Goal: Communication & Community: Answer question/provide support

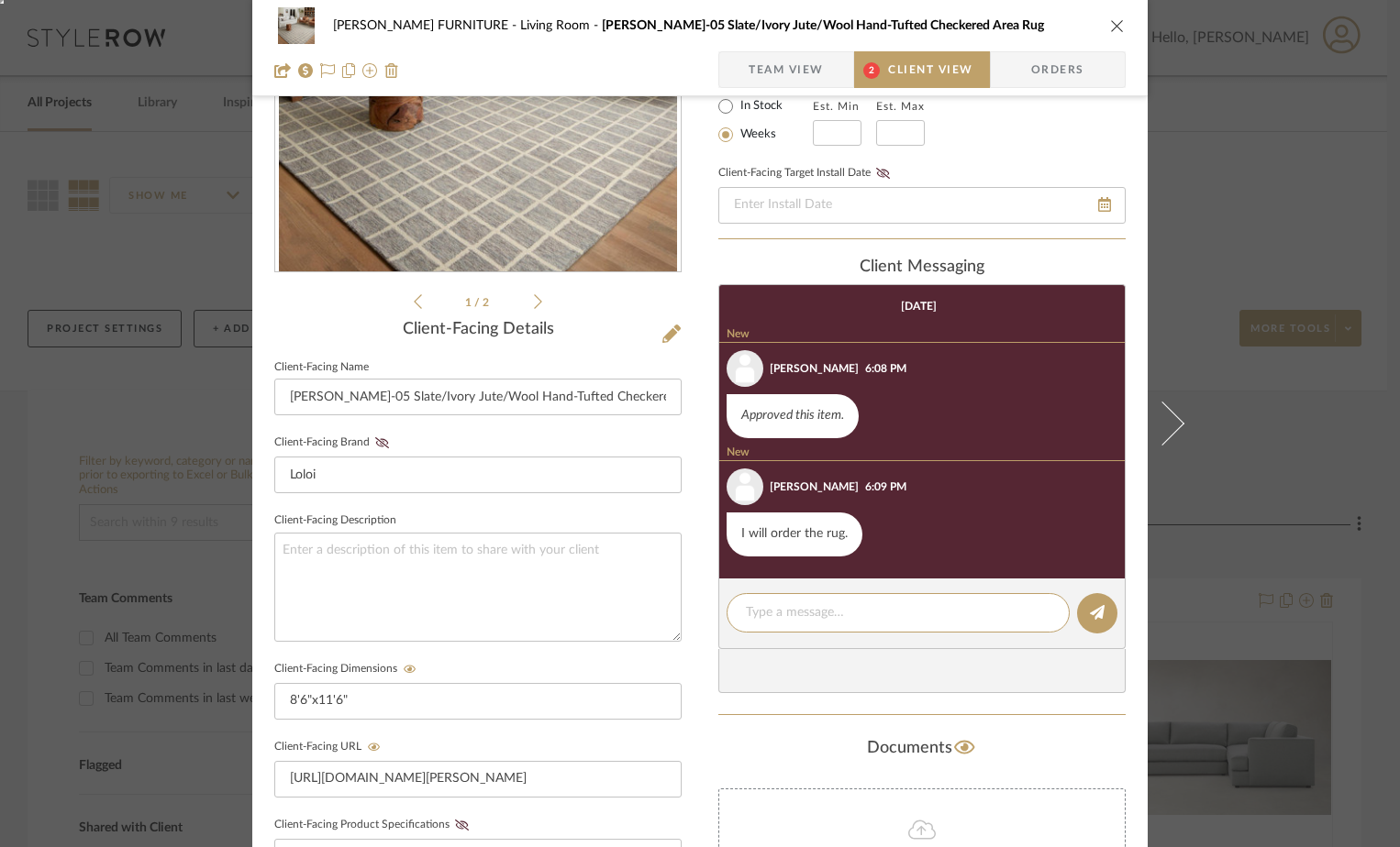
scroll to position [331, 0]
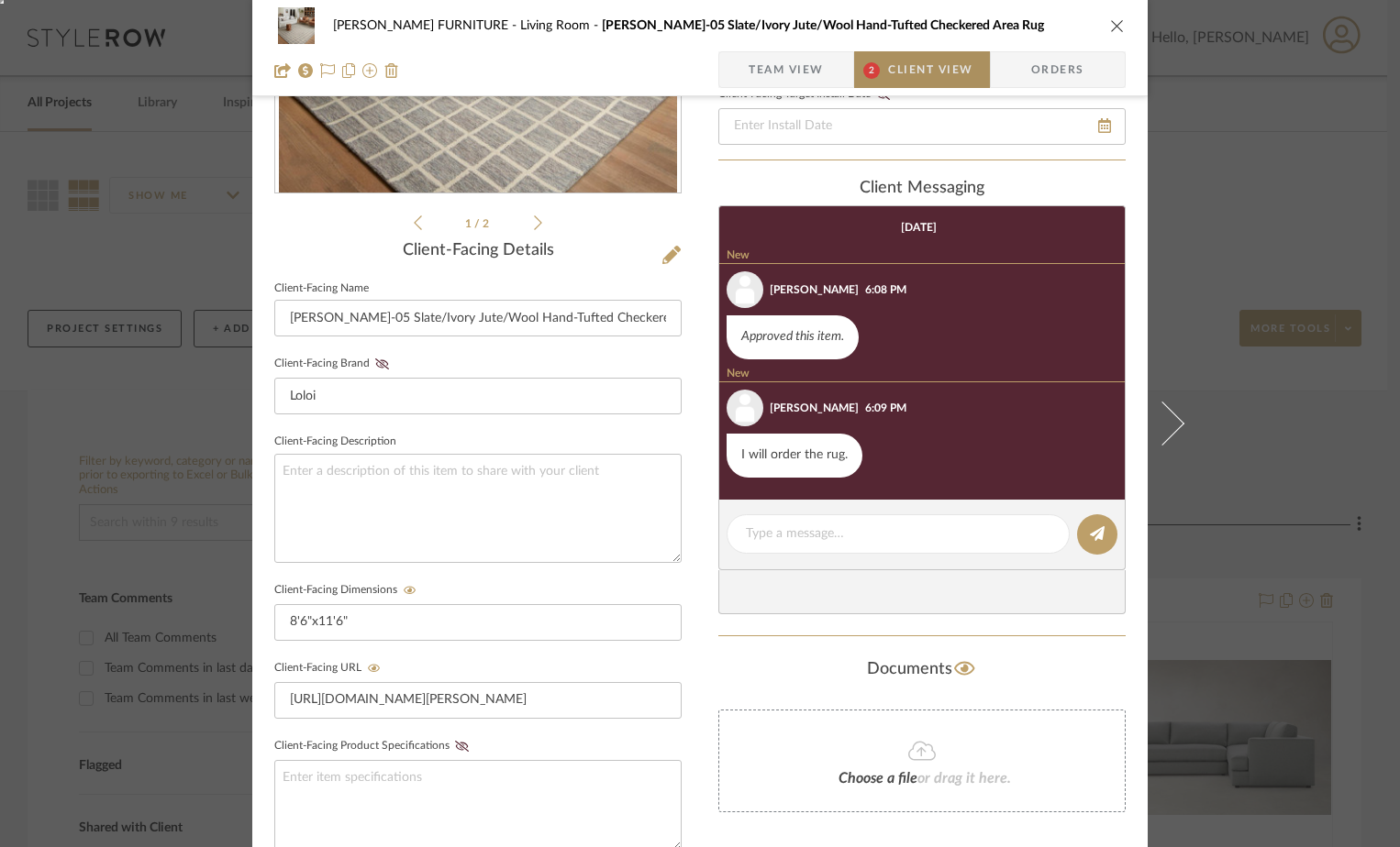
click at [936, 78] on span "Client View" at bounding box center [930, 69] width 85 height 36
click at [838, 527] on textarea at bounding box center [897, 534] width 304 height 20
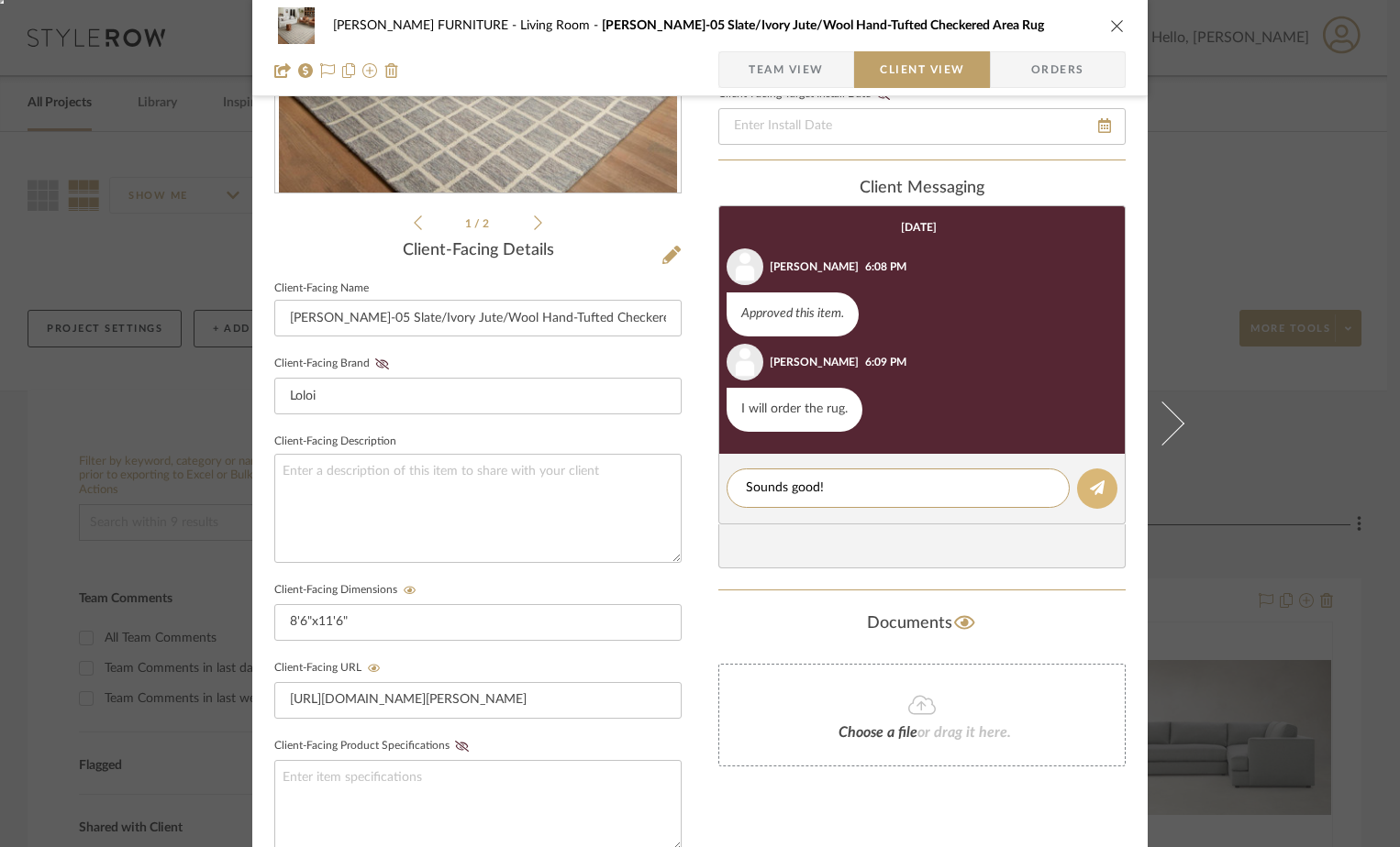
type textarea "Sounds good!"
click at [1096, 496] on button at bounding box center [1097, 489] width 40 height 40
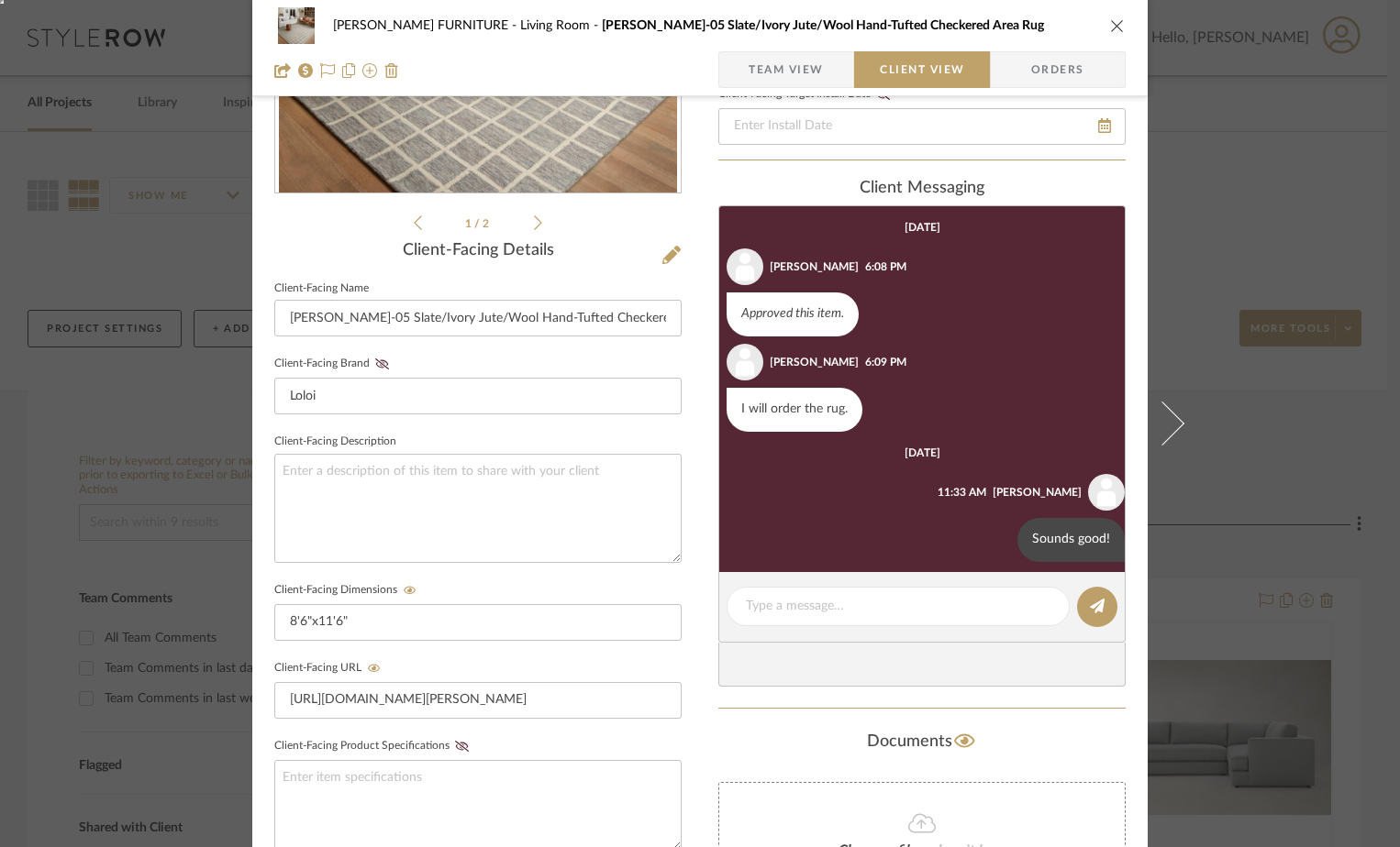
click at [1153, 432] on icon at bounding box center [1162, 424] width 44 height 44
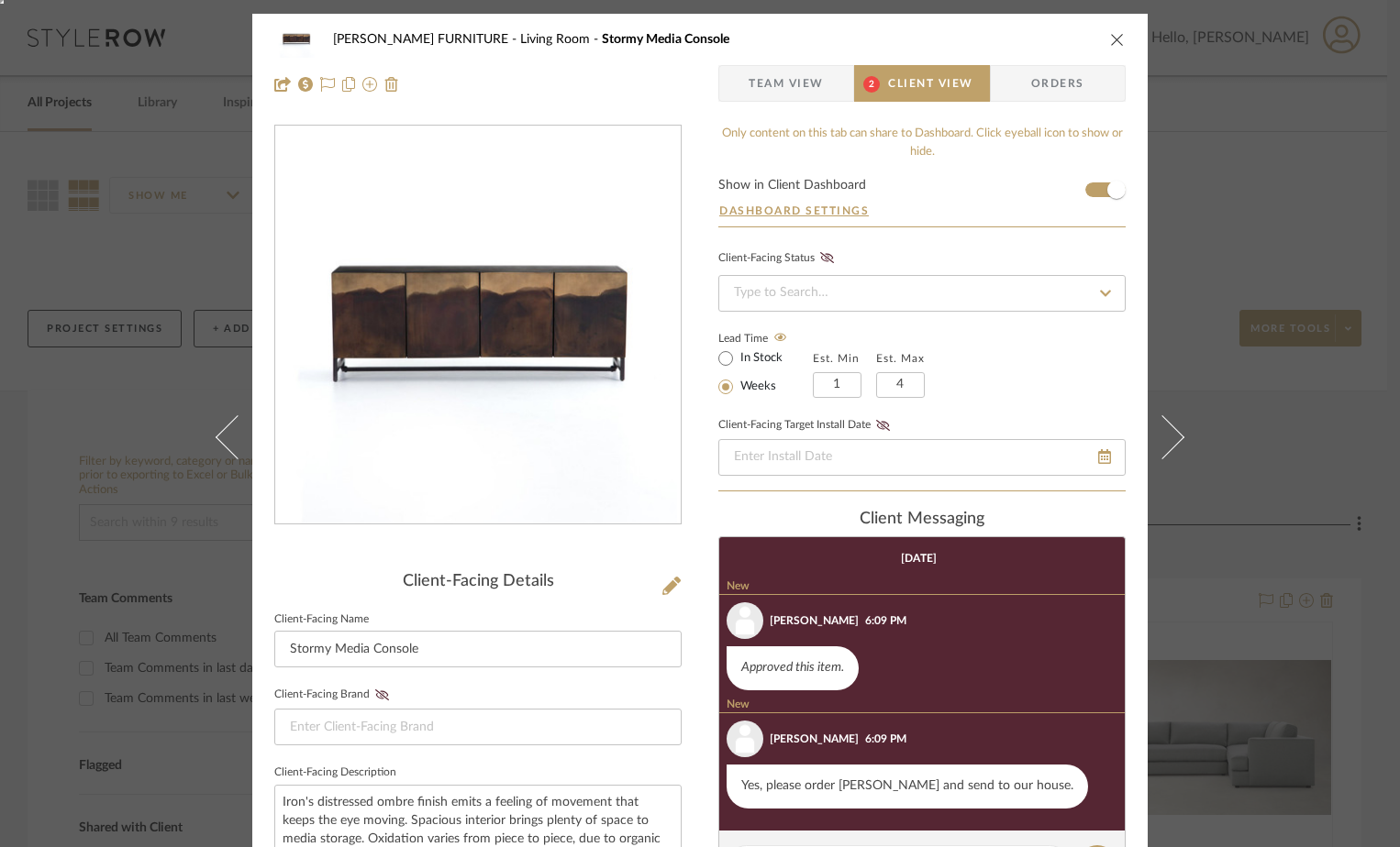
click at [939, 94] on span "Client View" at bounding box center [930, 83] width 85 height 36
click at [888, 89] on span "Client View" at bounding box center [930, 83] width 85 height 36
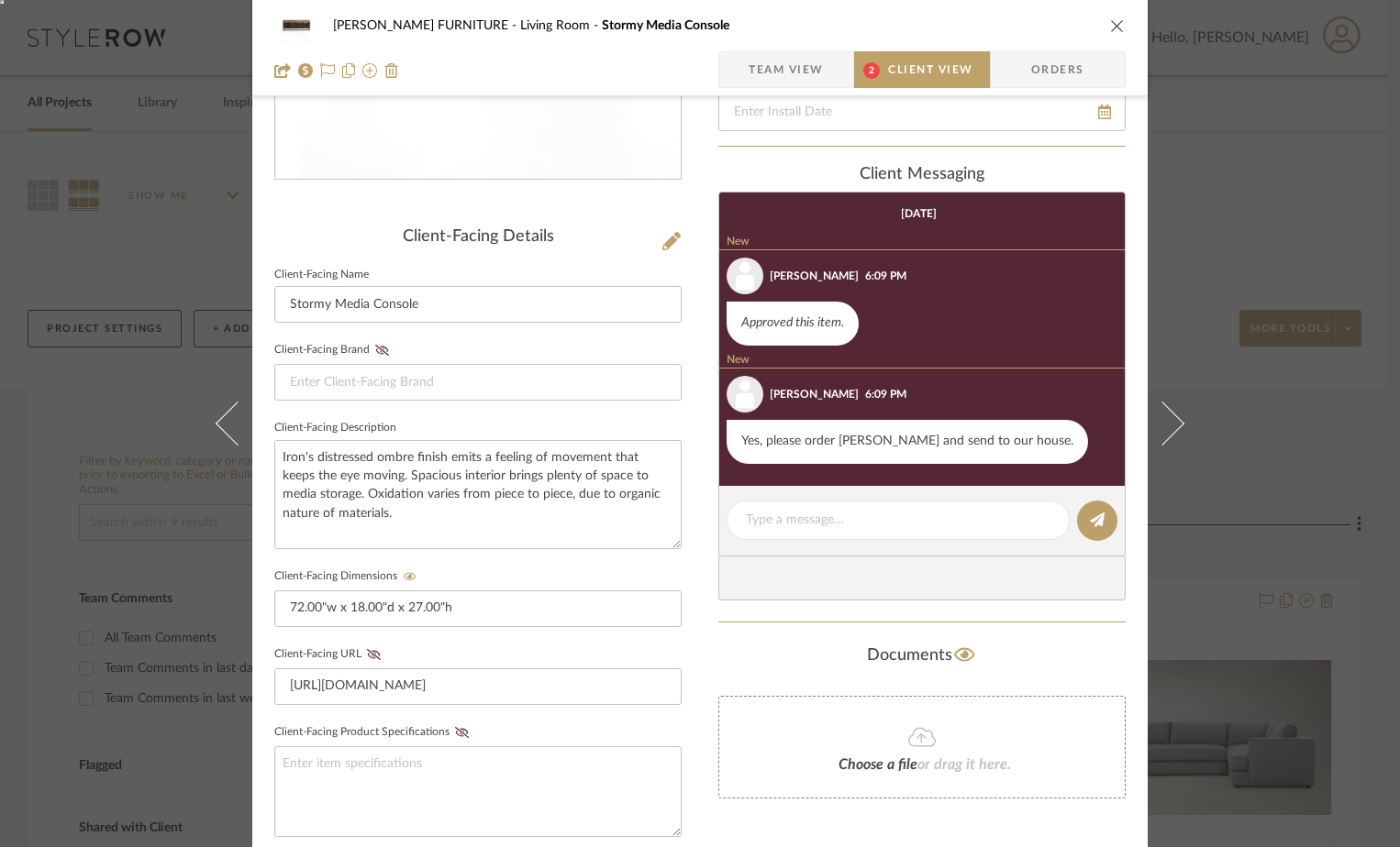
scroll to position [367, 0]
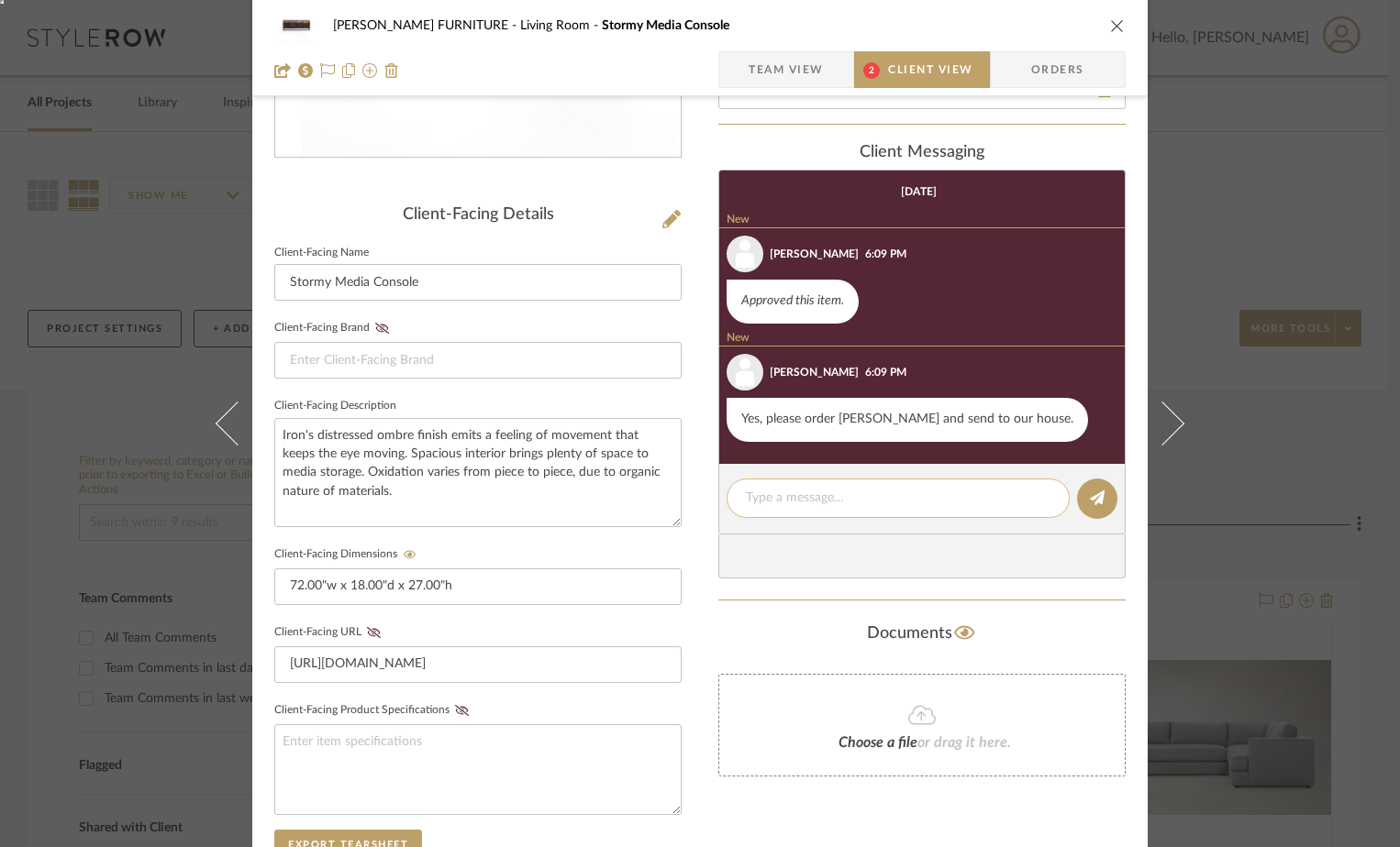
click at [921, 506] on textarea at bounding box center [897, 498] width 304 height 20
type textarea "Y"
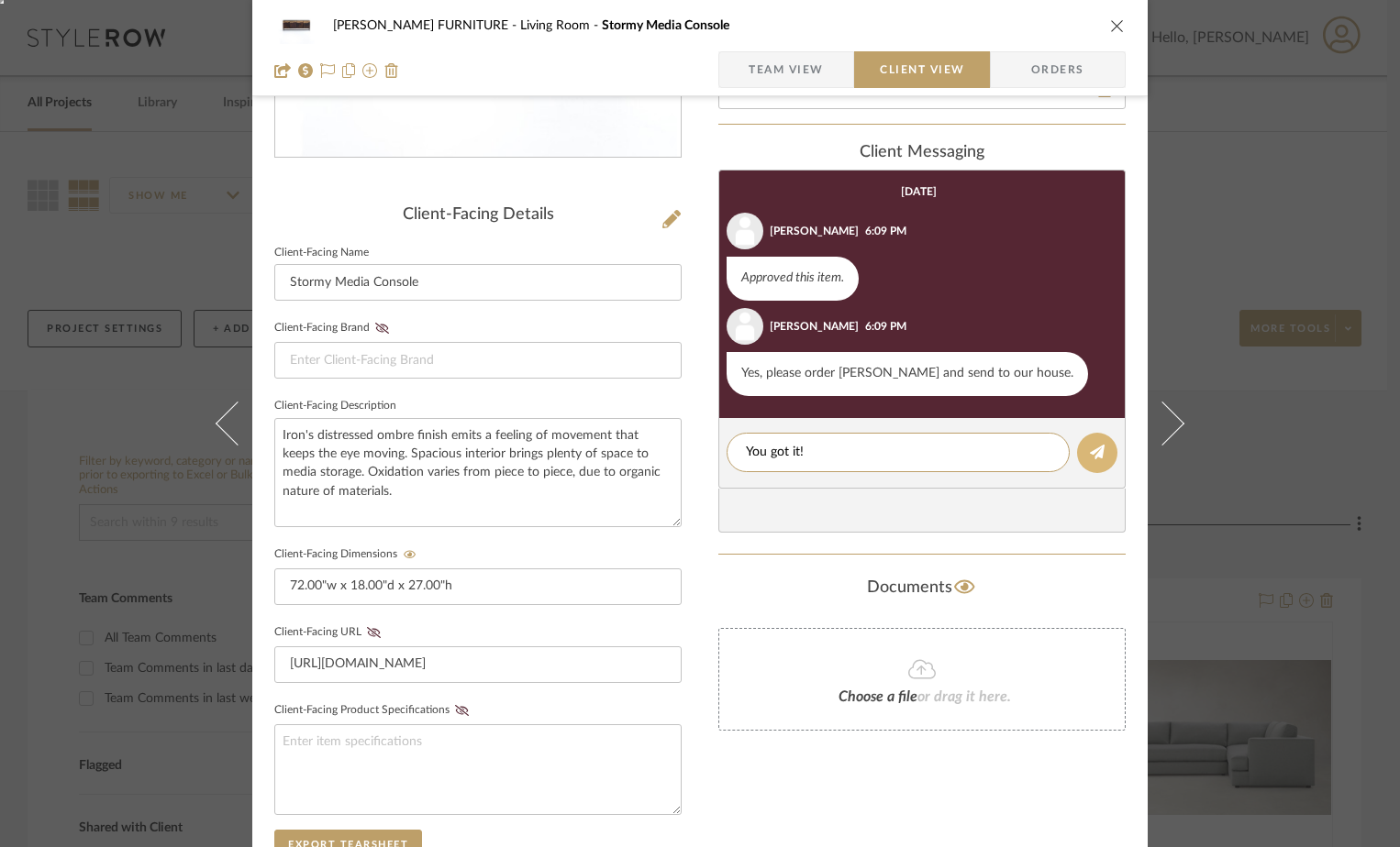
type textarea "You got it!"
click at [1094, 449] on icon at bounding box center [1097, 452] width 15 height 15
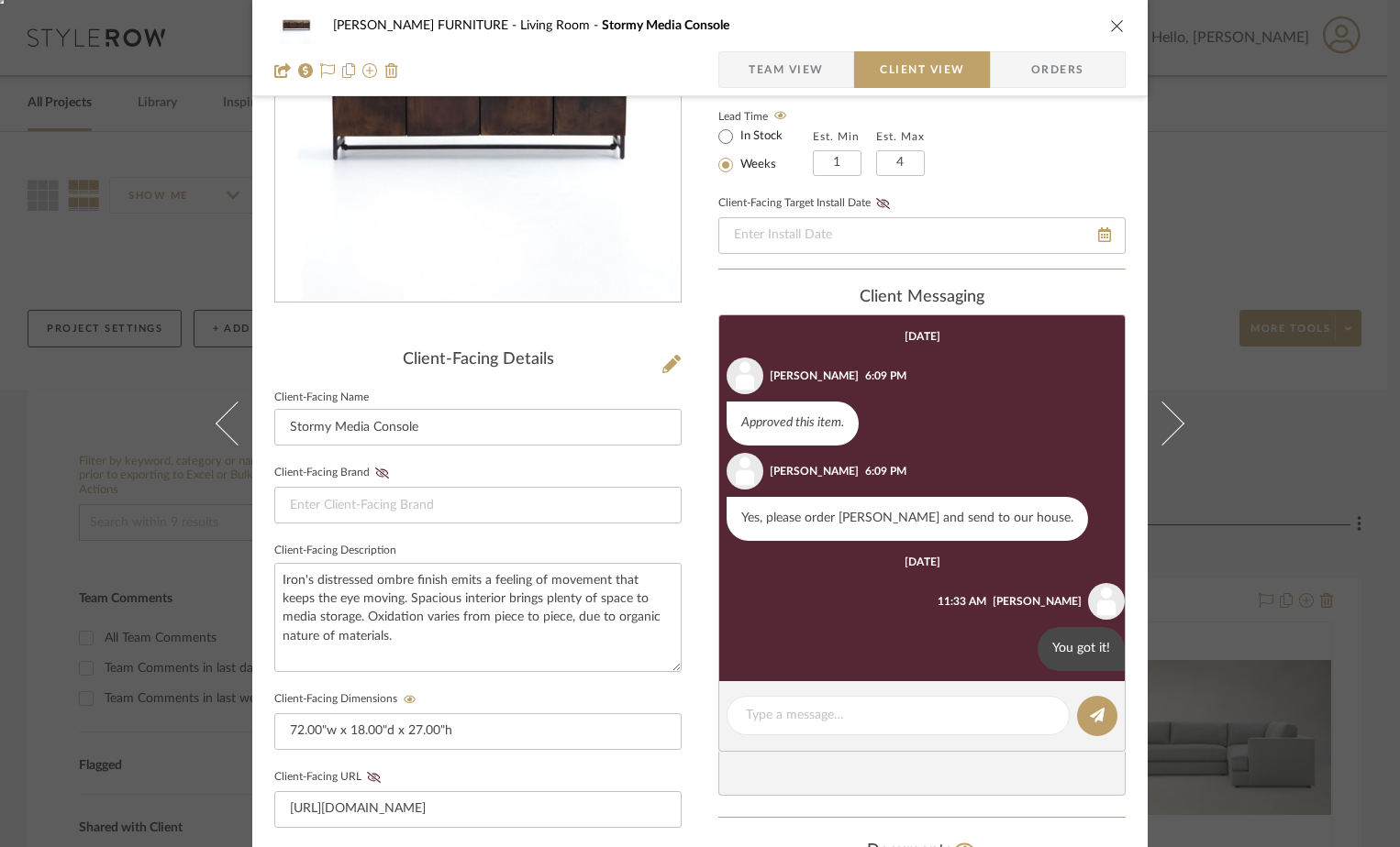
scroll to position [183, 0]
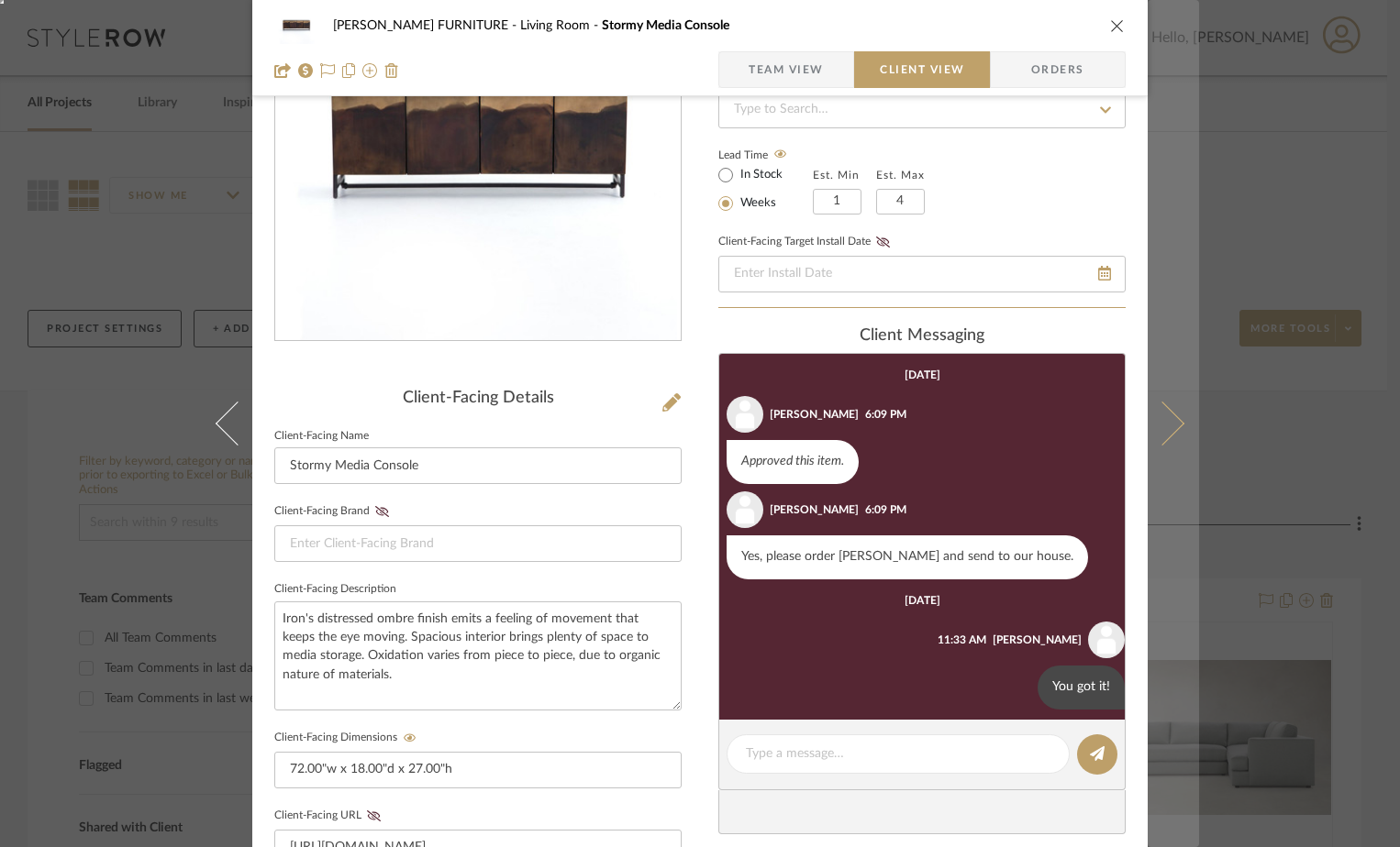
click at [1161, 443] on button at bounding box center [1173, 424] width 51 height 847
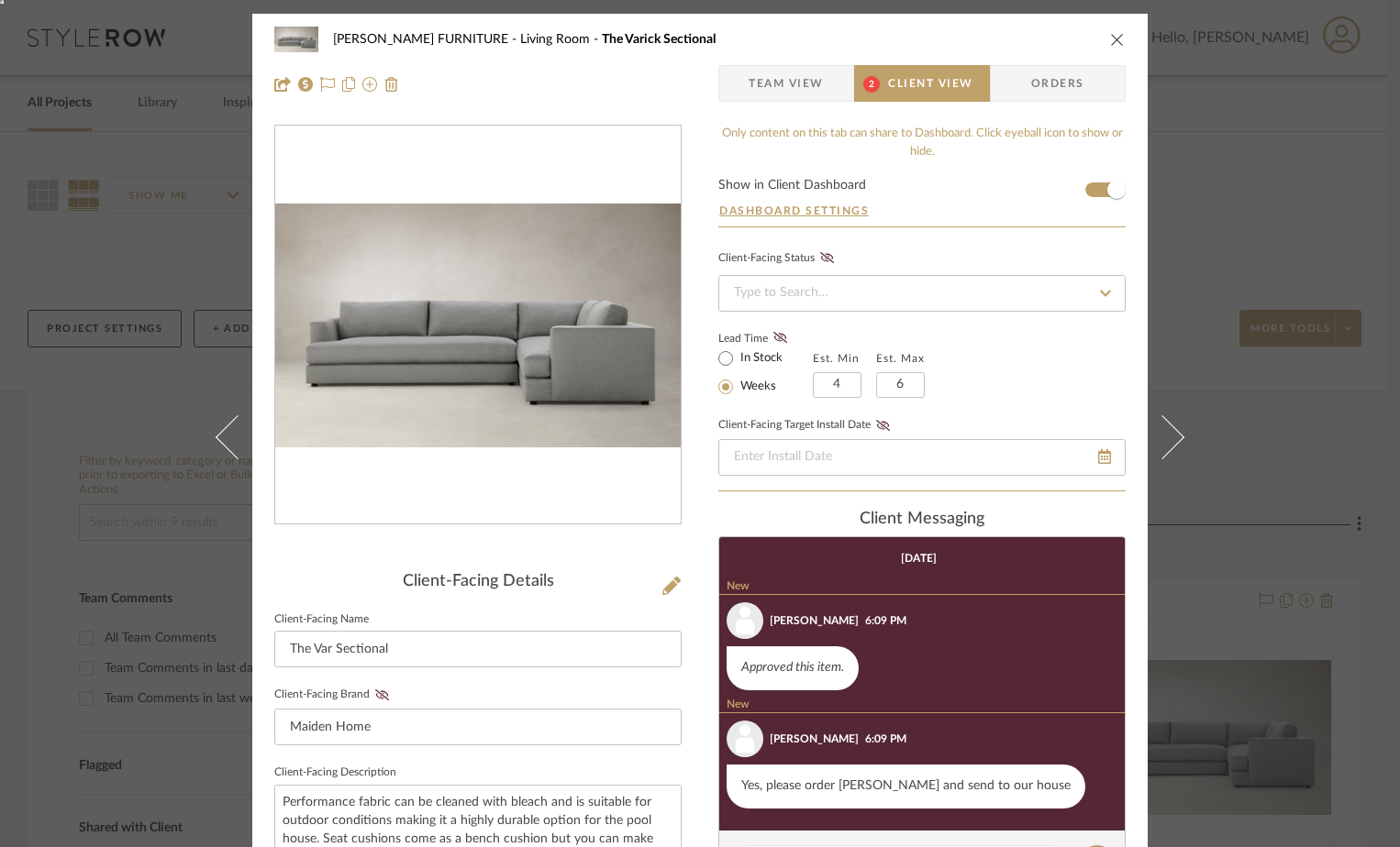
click at [881, 82] on span "2" at bounding box center [870, 83] width 34 height 36
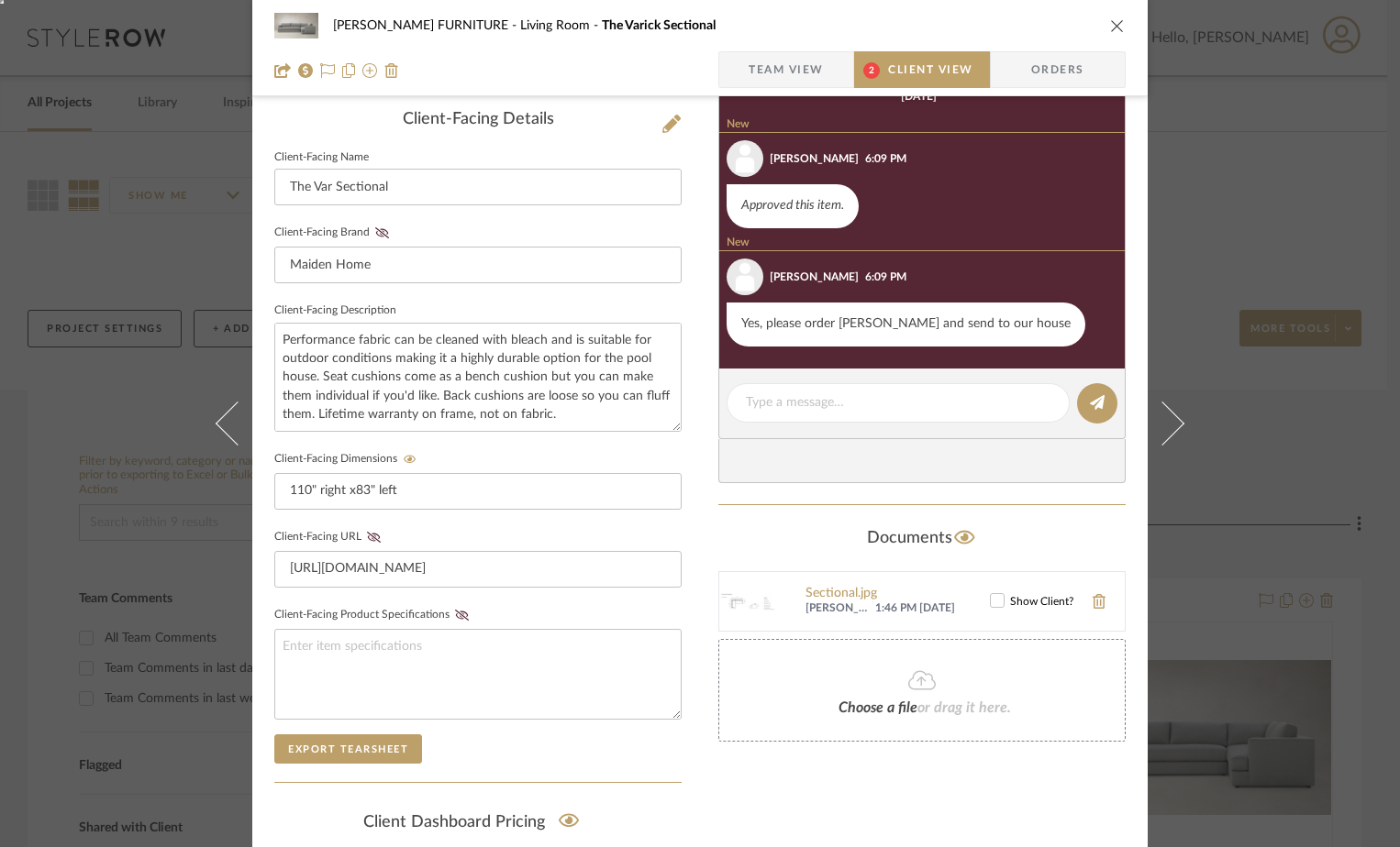
scroll to position [459, 0]
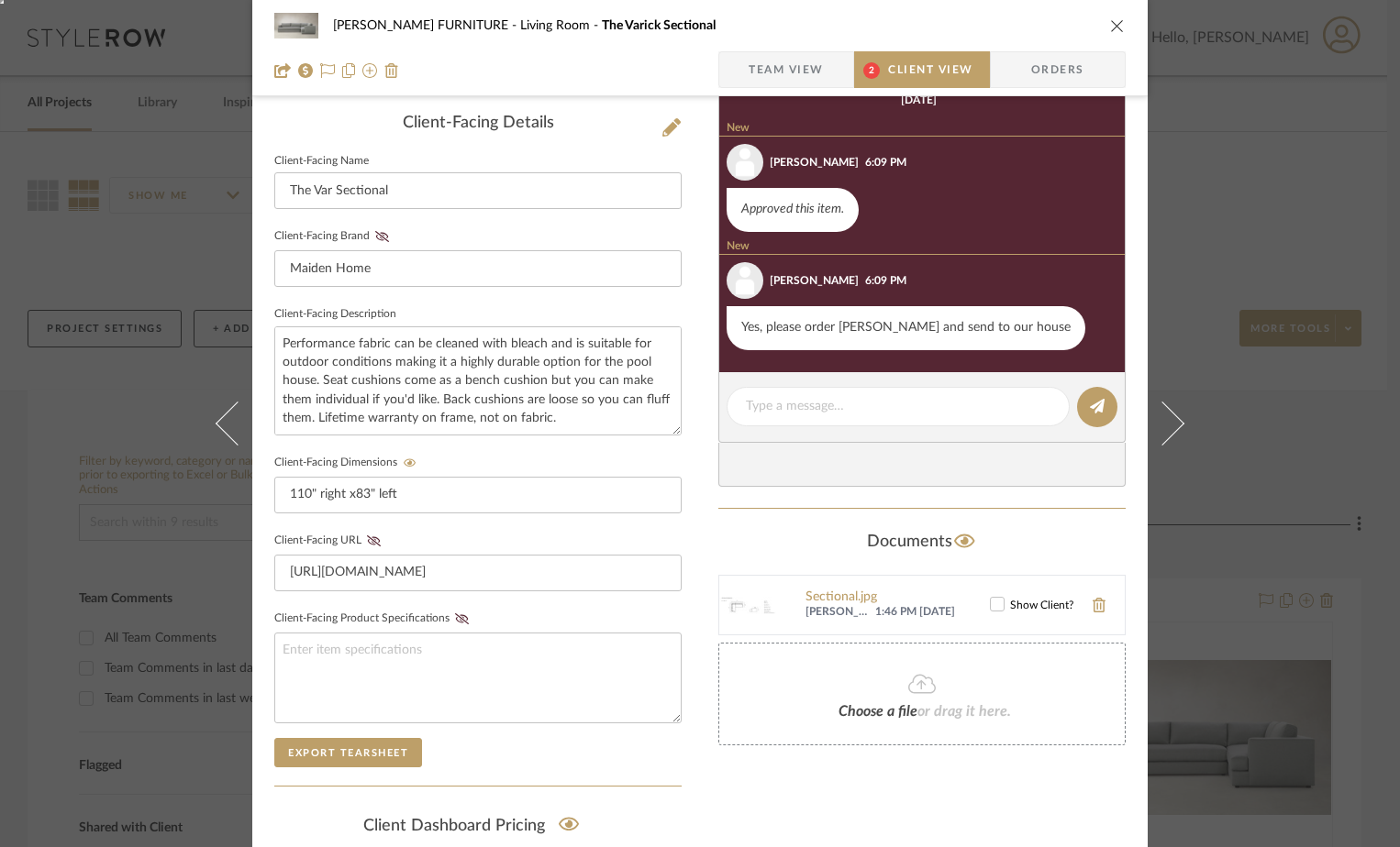
click at [807, 434] on editor-of-message at bounding box center [922, 408] width 407 height 71
click at [820, 407] on textarea at bounding box center [897, 407] width 304 height 20
type textarea "You got it!"
click at [1100, 410] on button at bounding box center [1097, 407] width 40 height 40
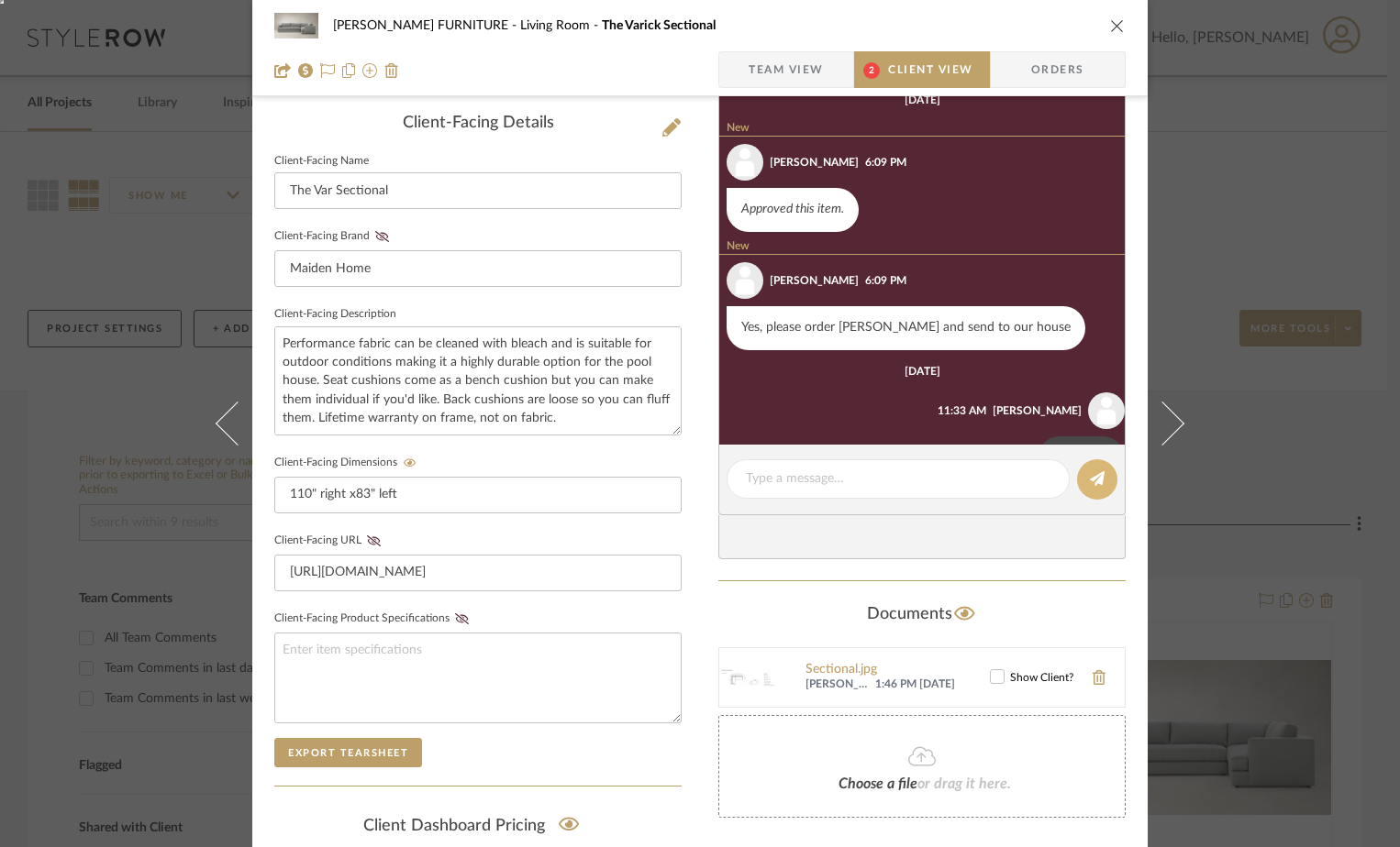
scroll to position [58, 0]
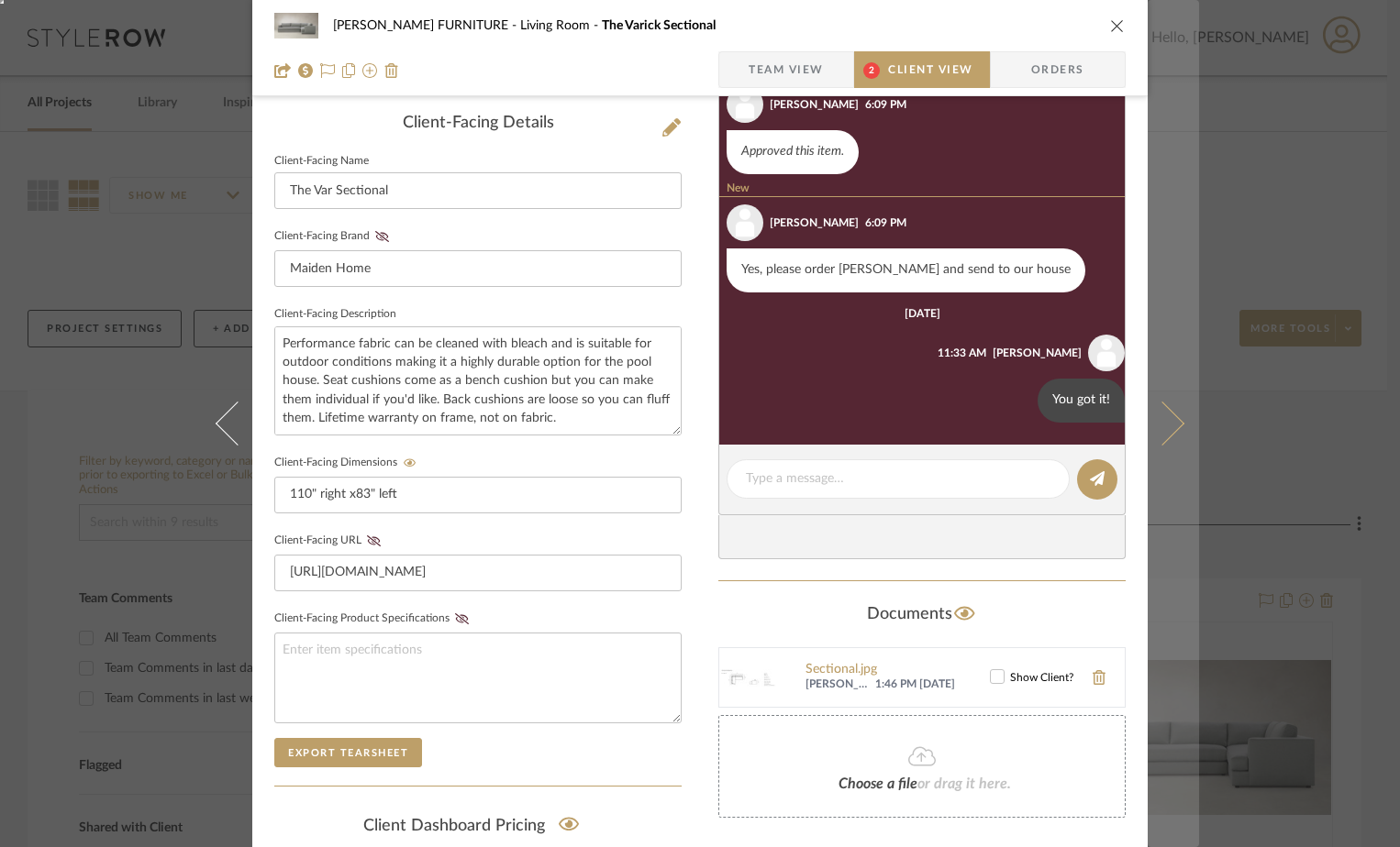
click at [1163, 420] on icon at bounding box center [1162, 424] width 44 height 44
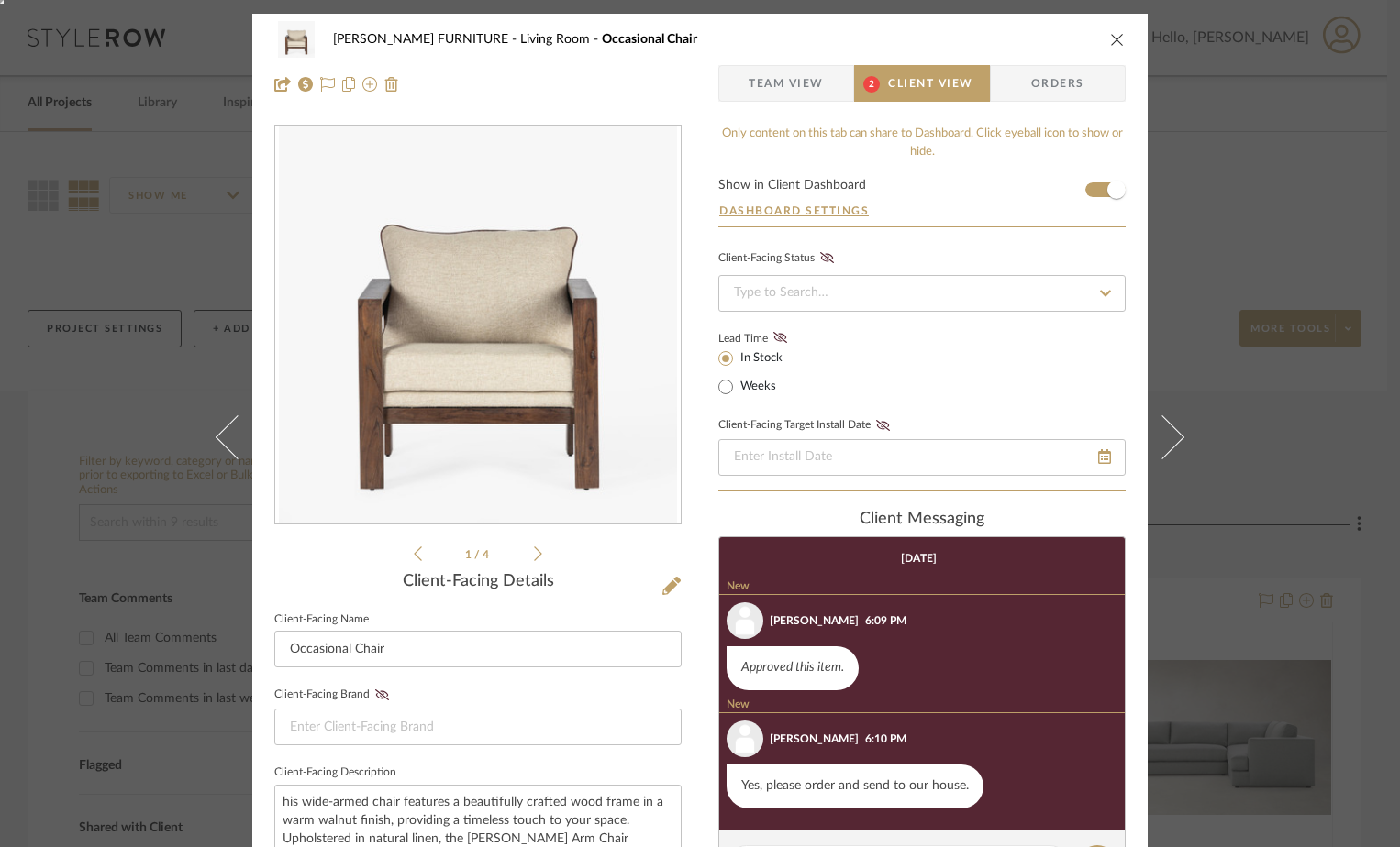
click at [888, 70] on span "Client View" at bounding box center [930, 83] width 85 height 36
click at [888, 87] on span "Client View" at bounding box center [930, 83] width 85 height 36
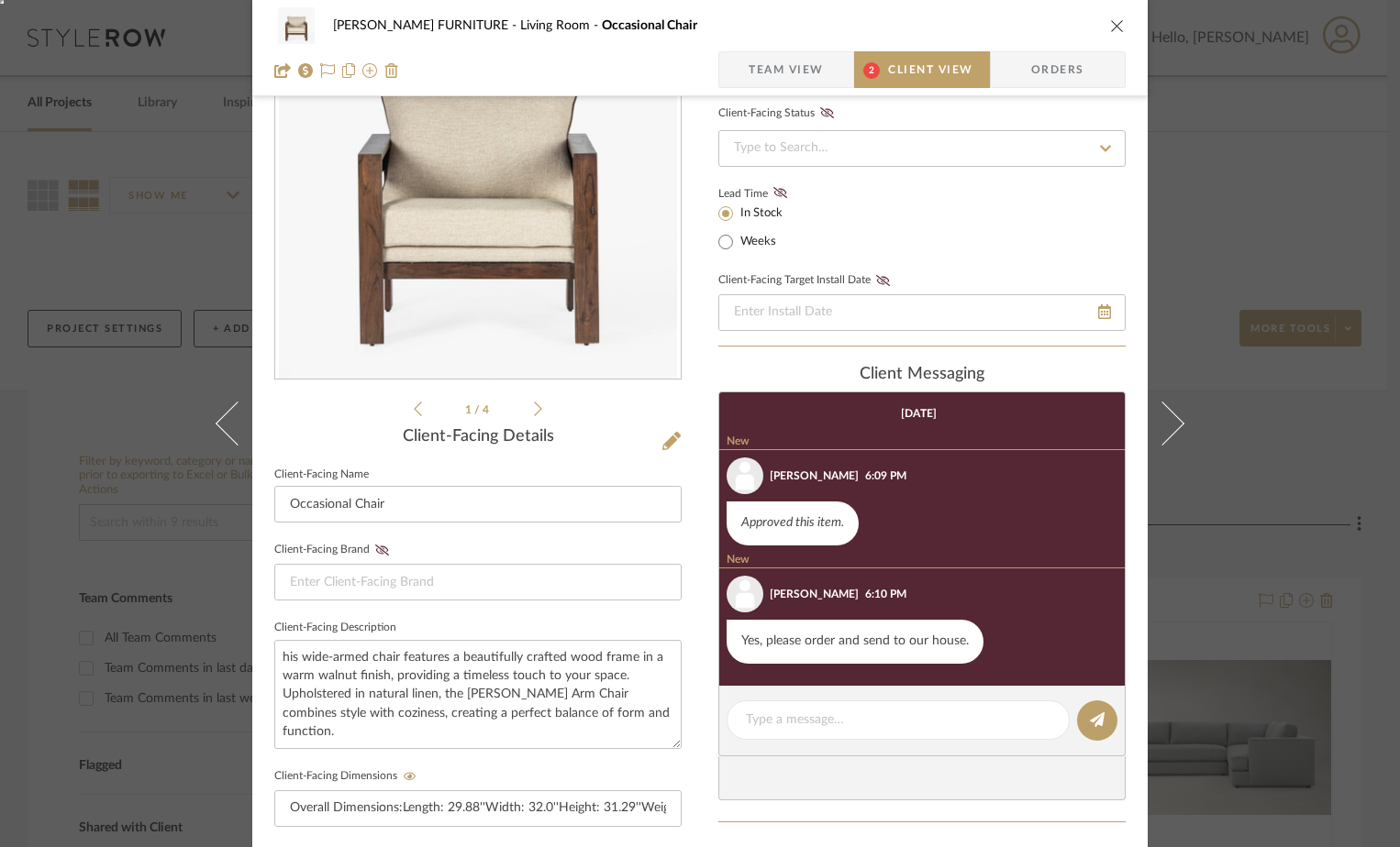
scroll to position [183, 0]
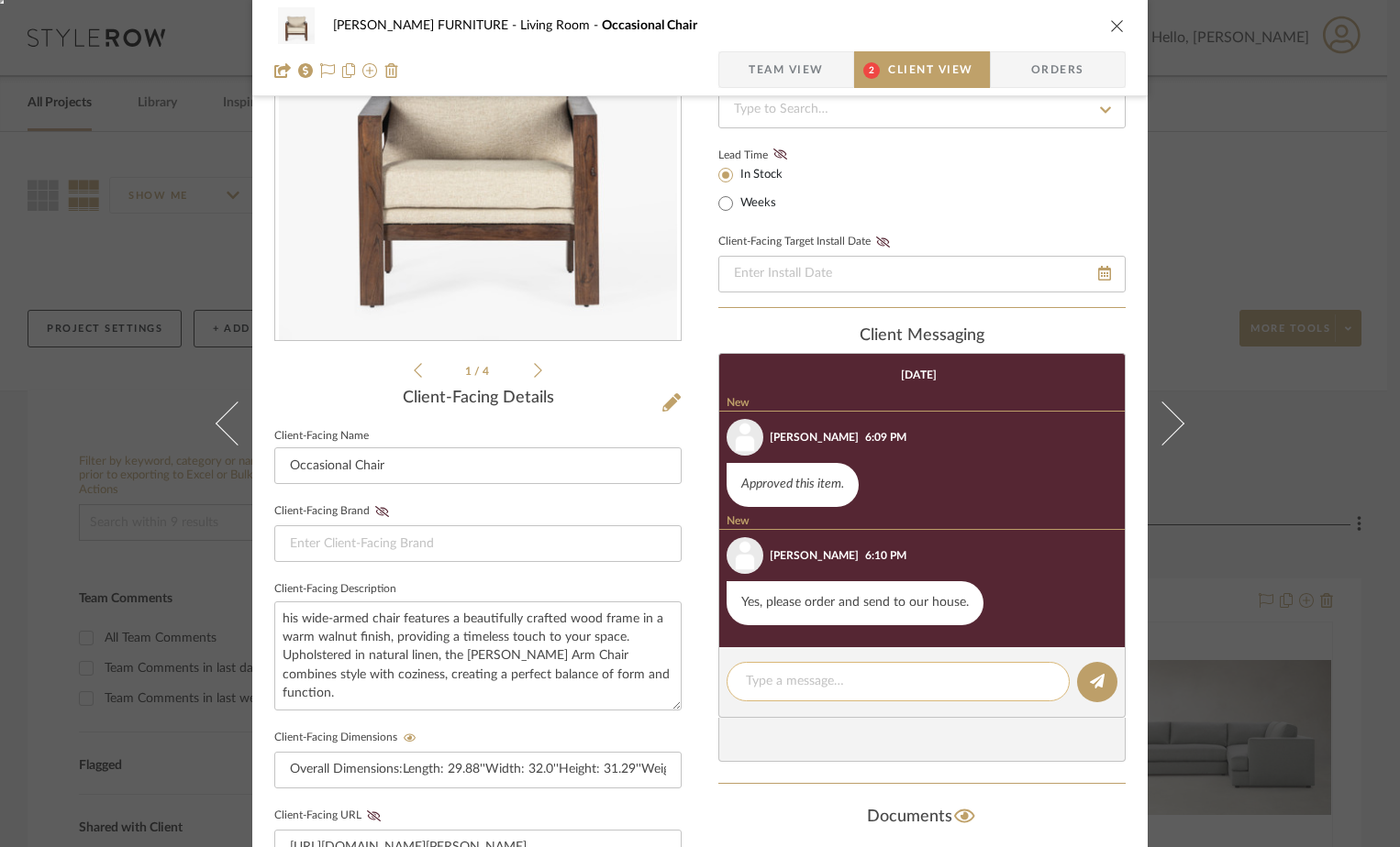
click at [870, 699] on div at bounding box center [897, 681] width 343 height 39
click at [868, 667] on div at bounding box center [897, 681] width 343 height 39
click at [878, 696] on div at bounding box center [897, 681] width 343 height 39
click at [881, 683] on textarea at bounding box center [897, 681] width 304 height 20
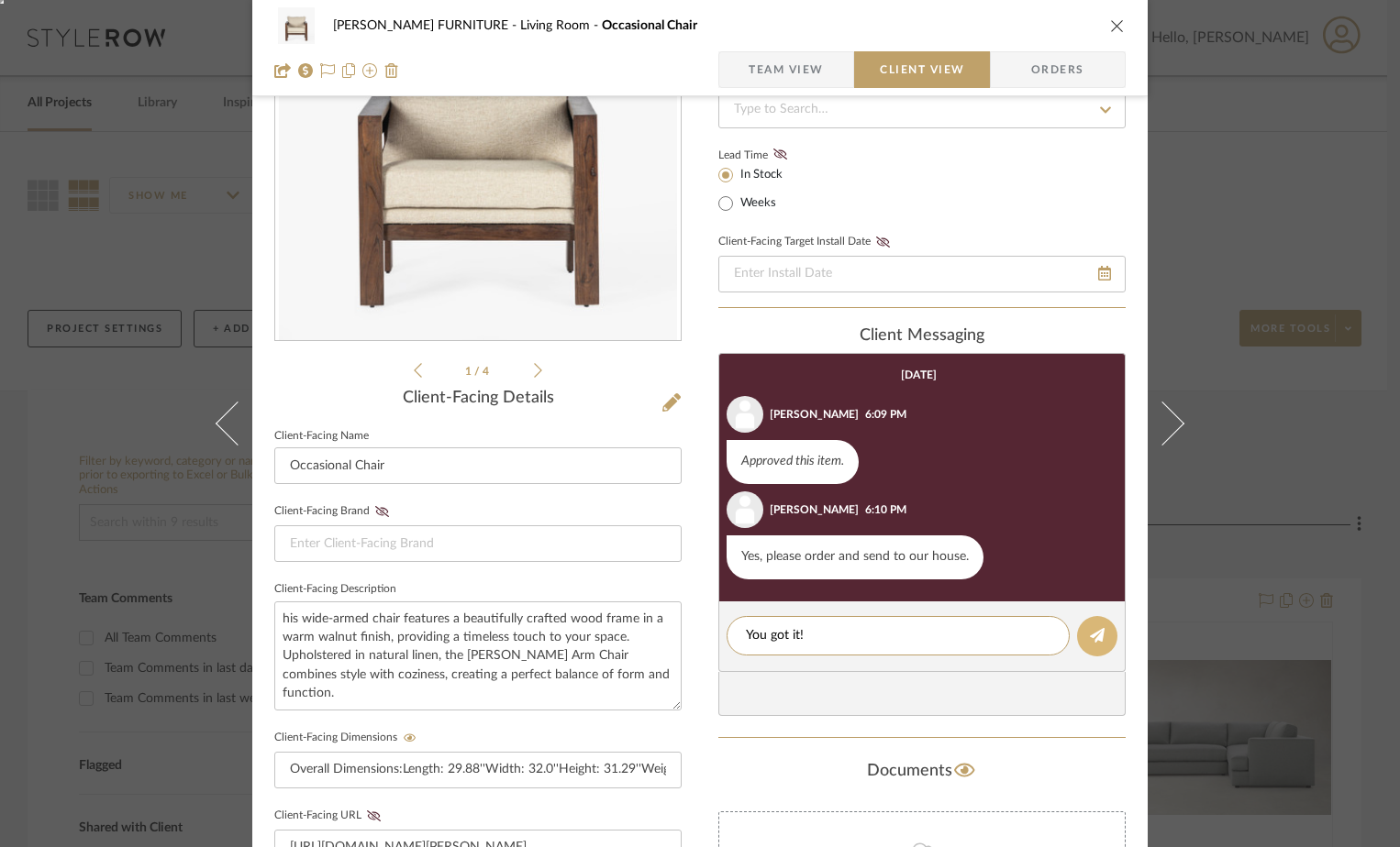
type textarea "You got it!"
click at [1090, 638] on icon at bounding box center [1097, 636] width 15 height 15
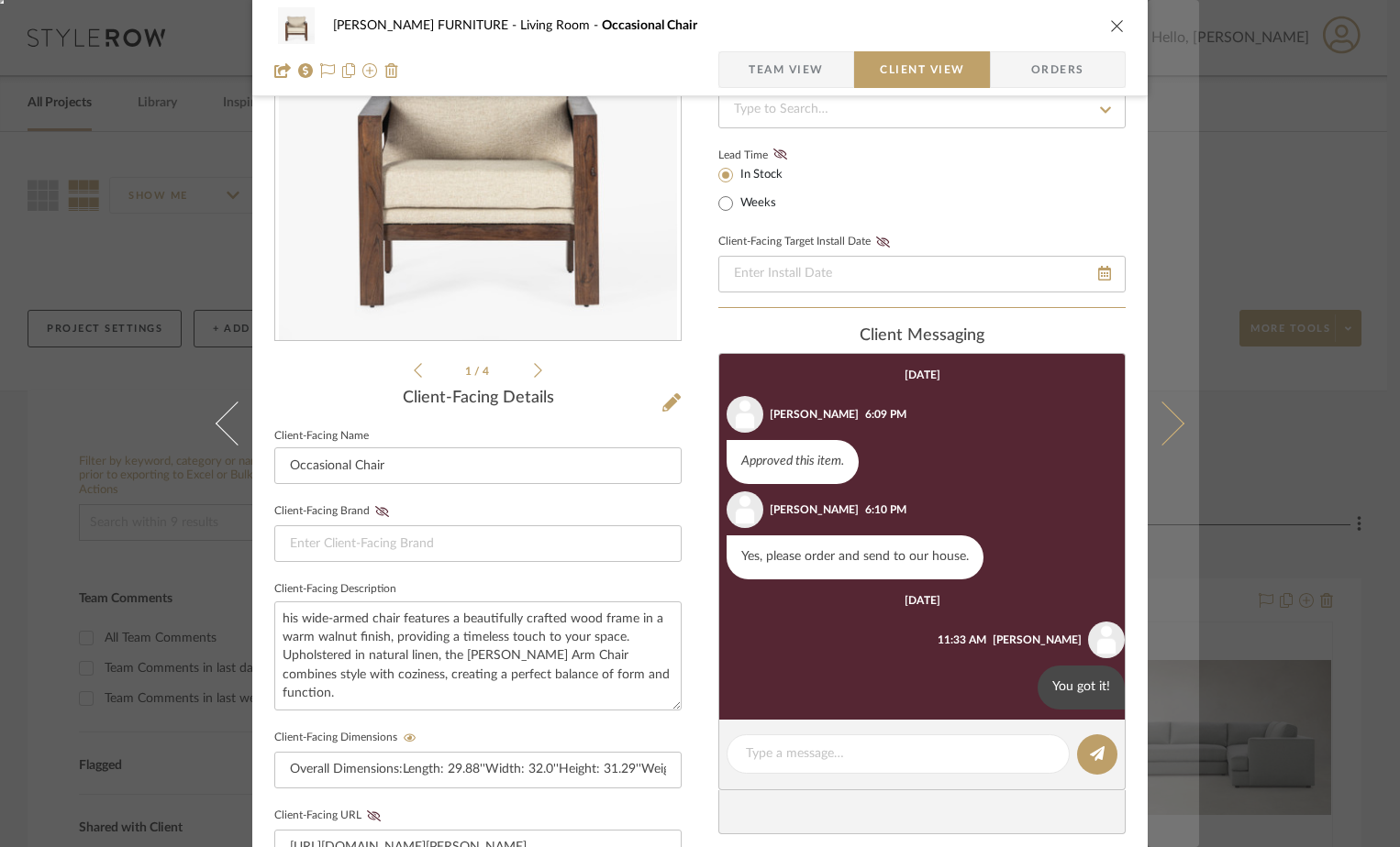
click at [1167, 420] on icon at bounding box center [1162, 424] width 44 height 44
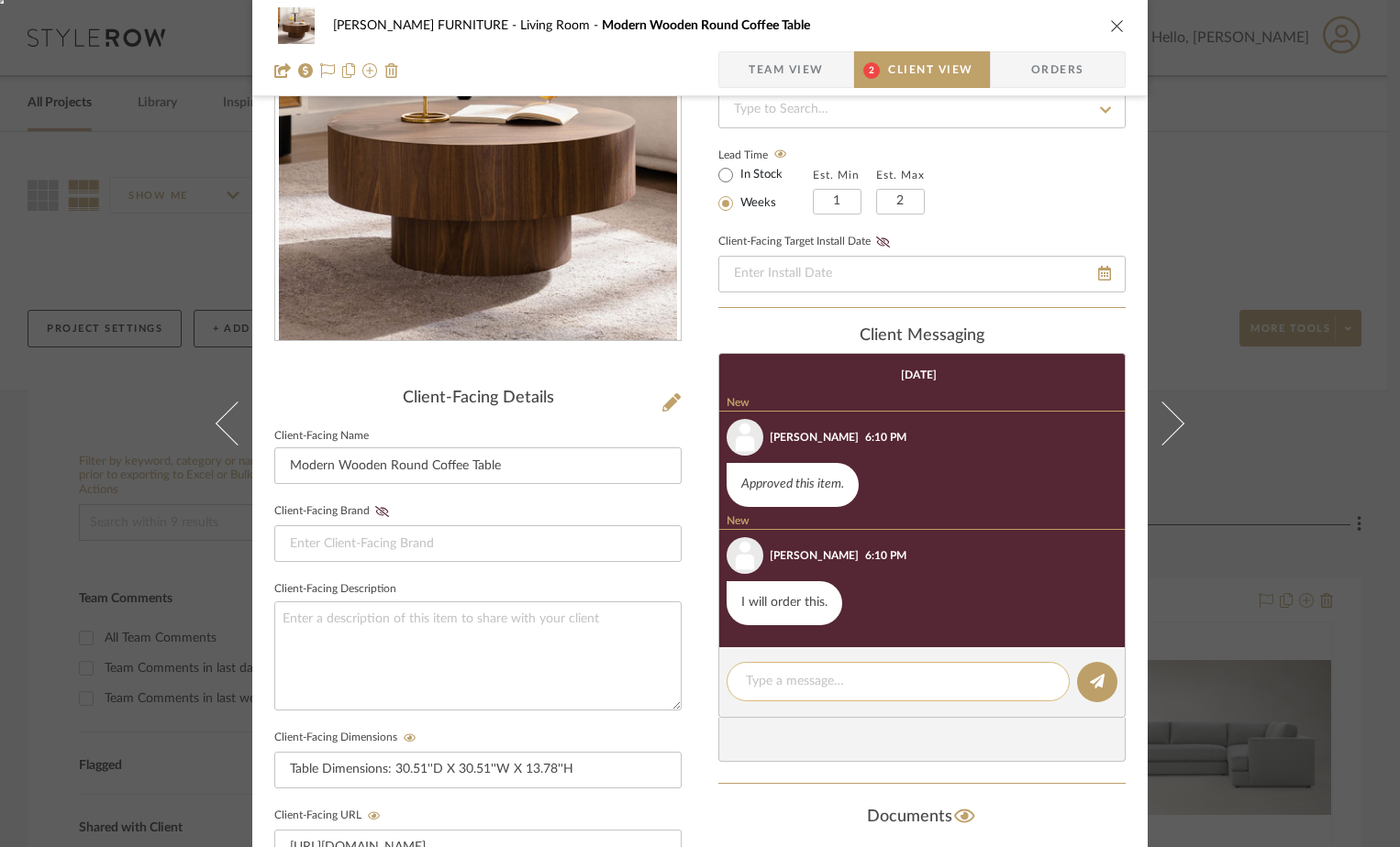
click at [838, 685] on textarea at bounding box center [897, 681] width 304 height 20
type textarea "Sounds good!"
click at [1084, 693] on button at bounding box center [1097, 681] width 40 height 40
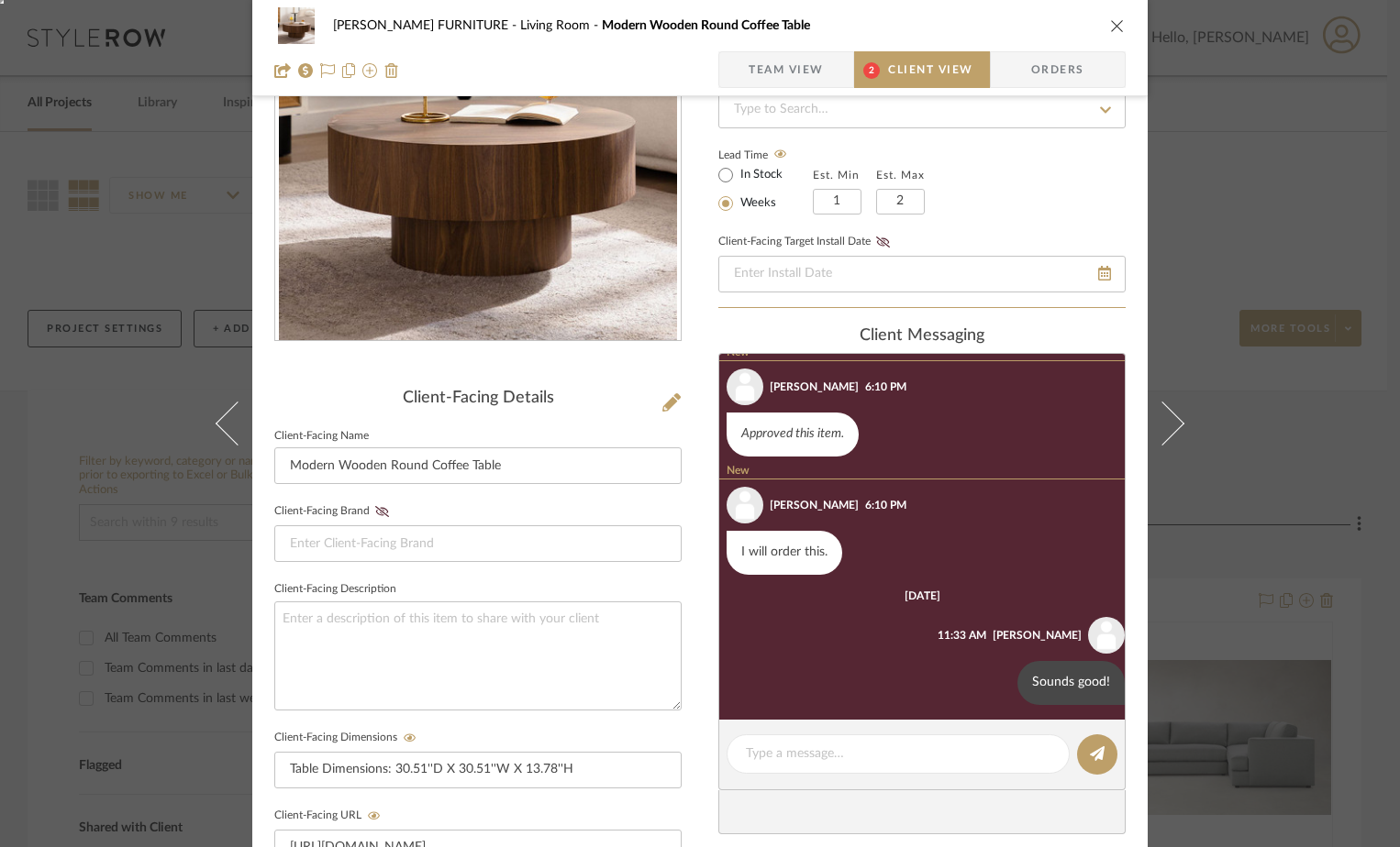
scroll to position [58, 0]
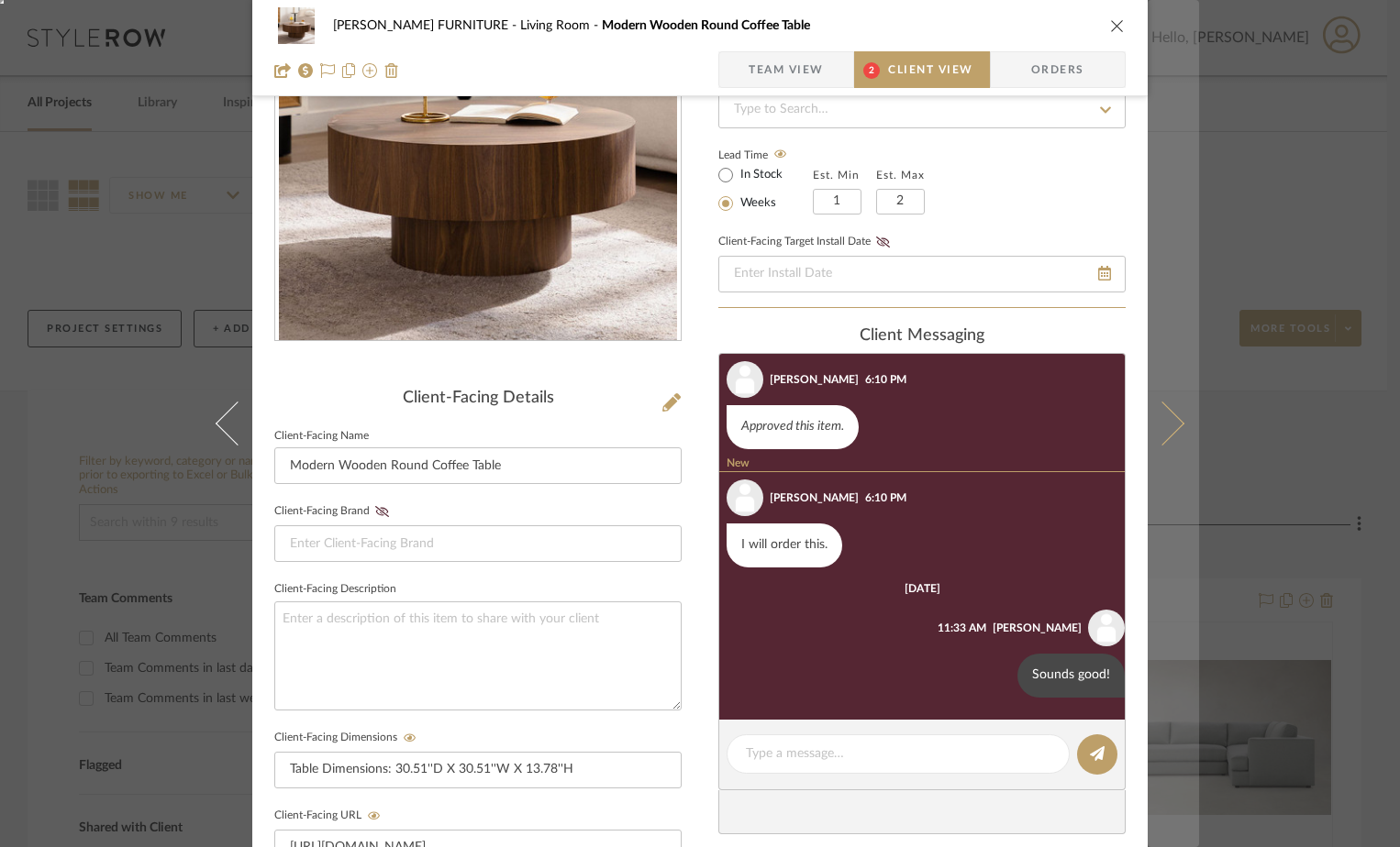
click at [1167, 412] on icon at bounding box center [1162, 424] width 44 height 44
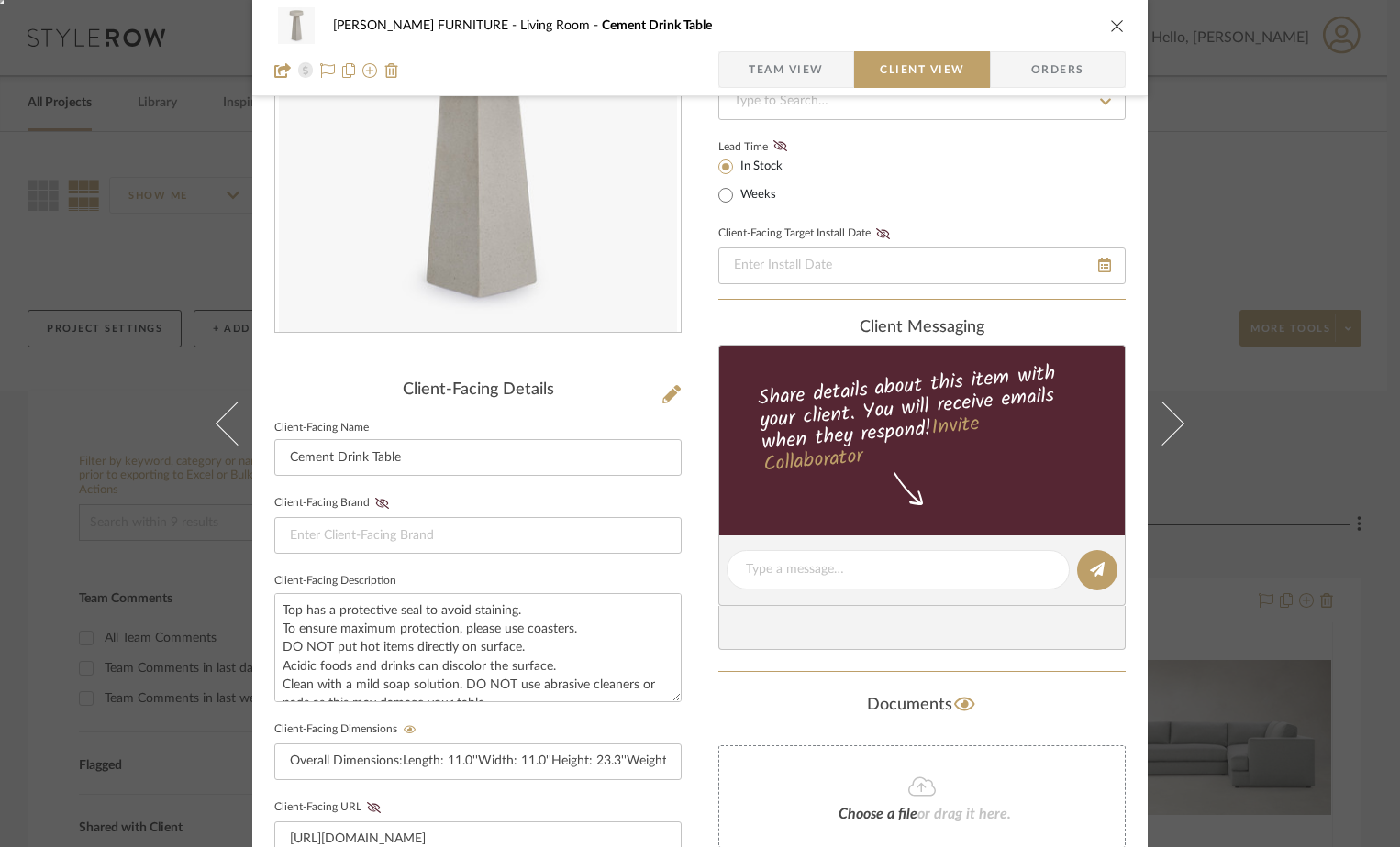
scroll to position [276, 0]
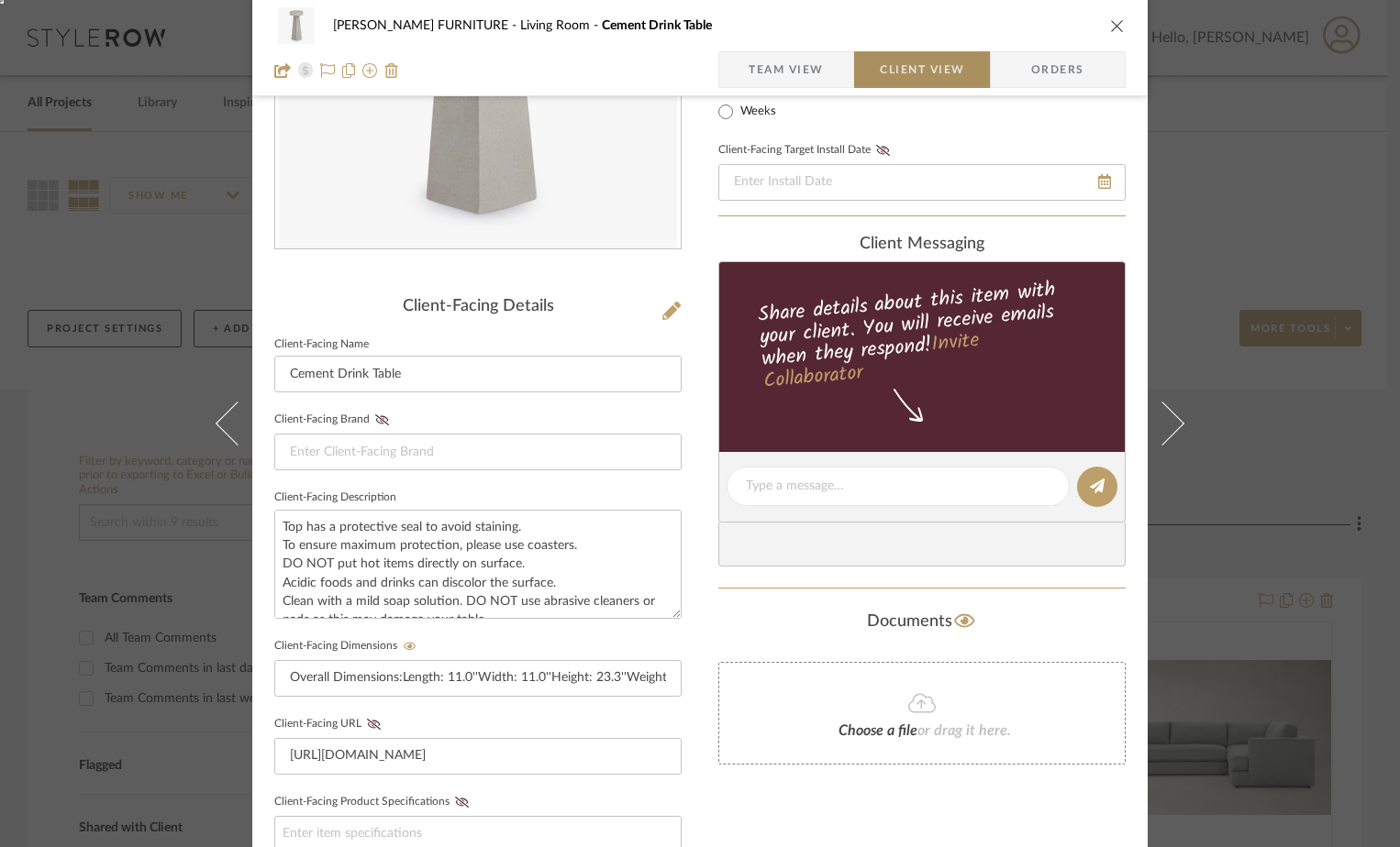
click at [921, 70] on span "Client View" at bounding box center [922, 69] width 85 height 36
click at [782, 58] on span "Team View" at bounding box center [786, 69] width 75 height 36
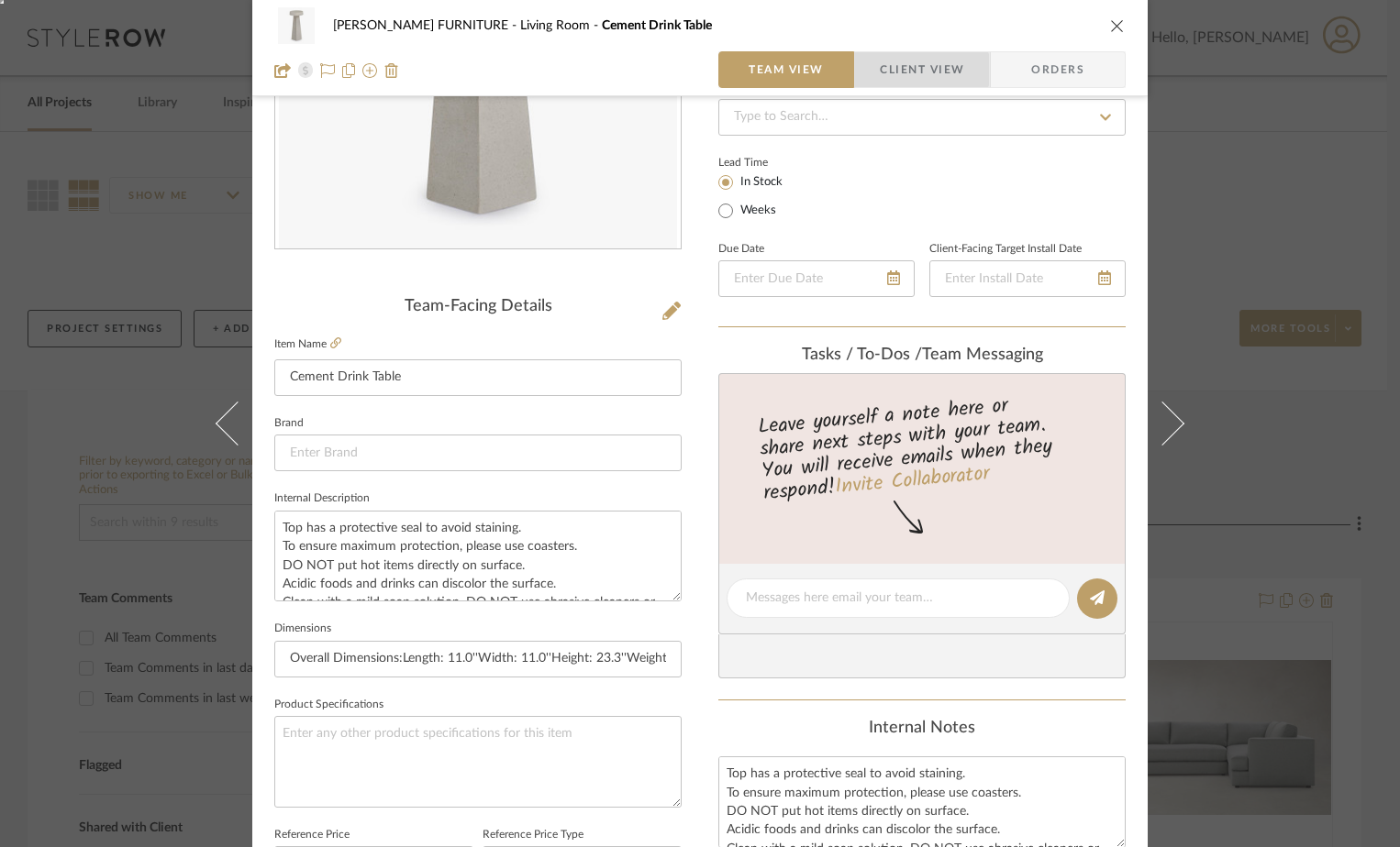
click at [914, 70] on span "Client View" at bounding box center [922, 69] width 85 height 36
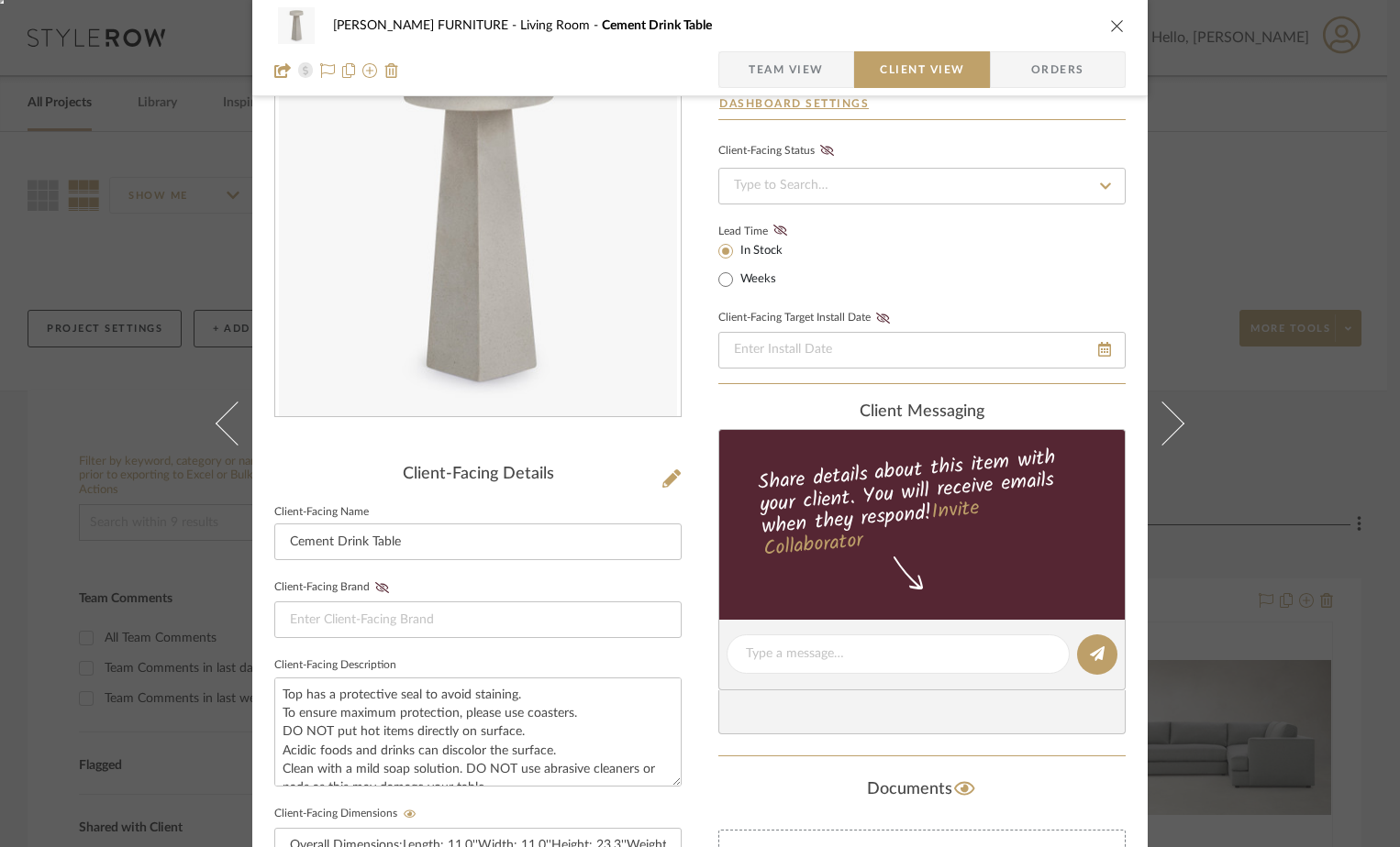
scroll to position [92, 0]
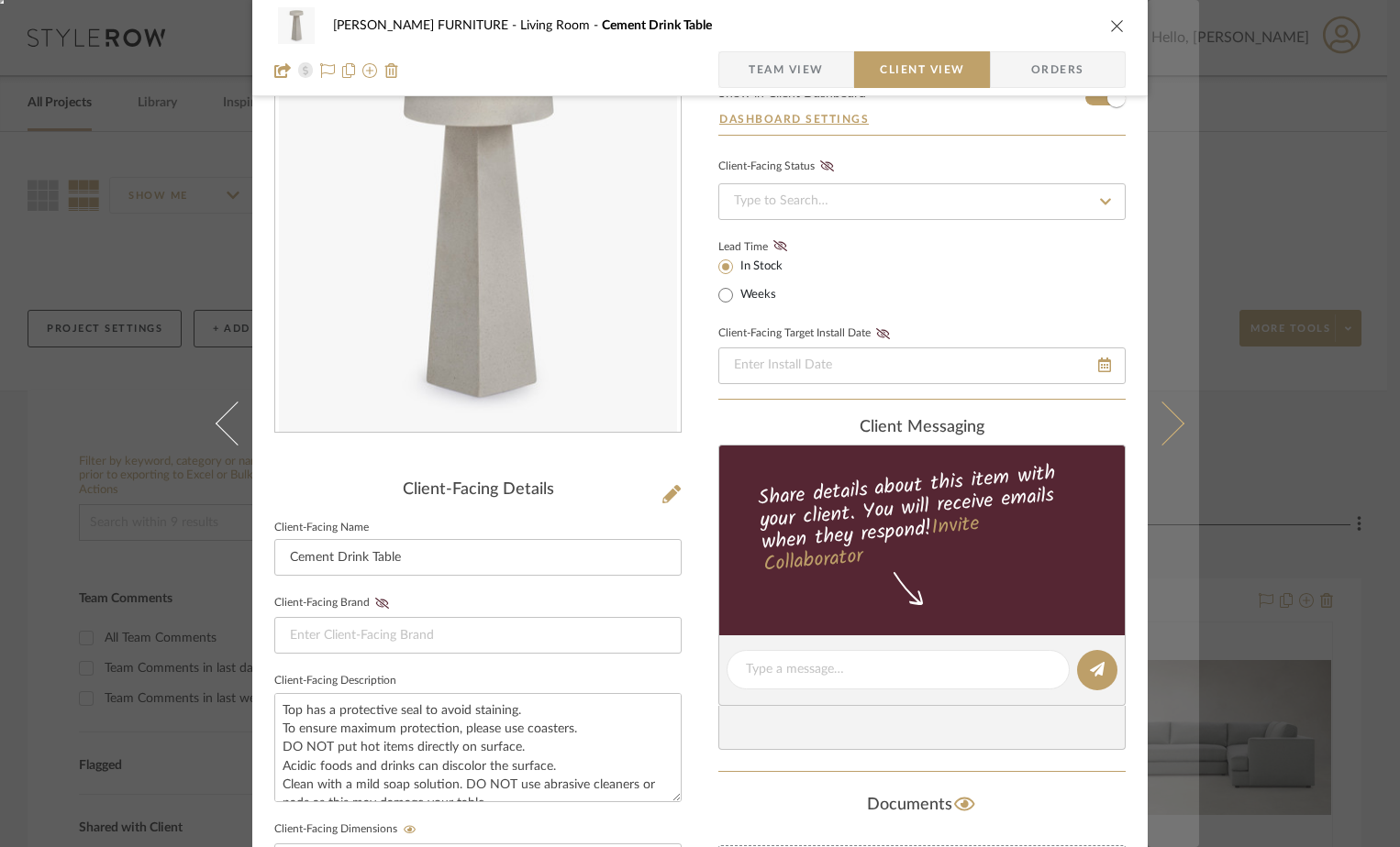
click at [1157, 417] on icon at bounding box center [1162, 424] width 44 height 44
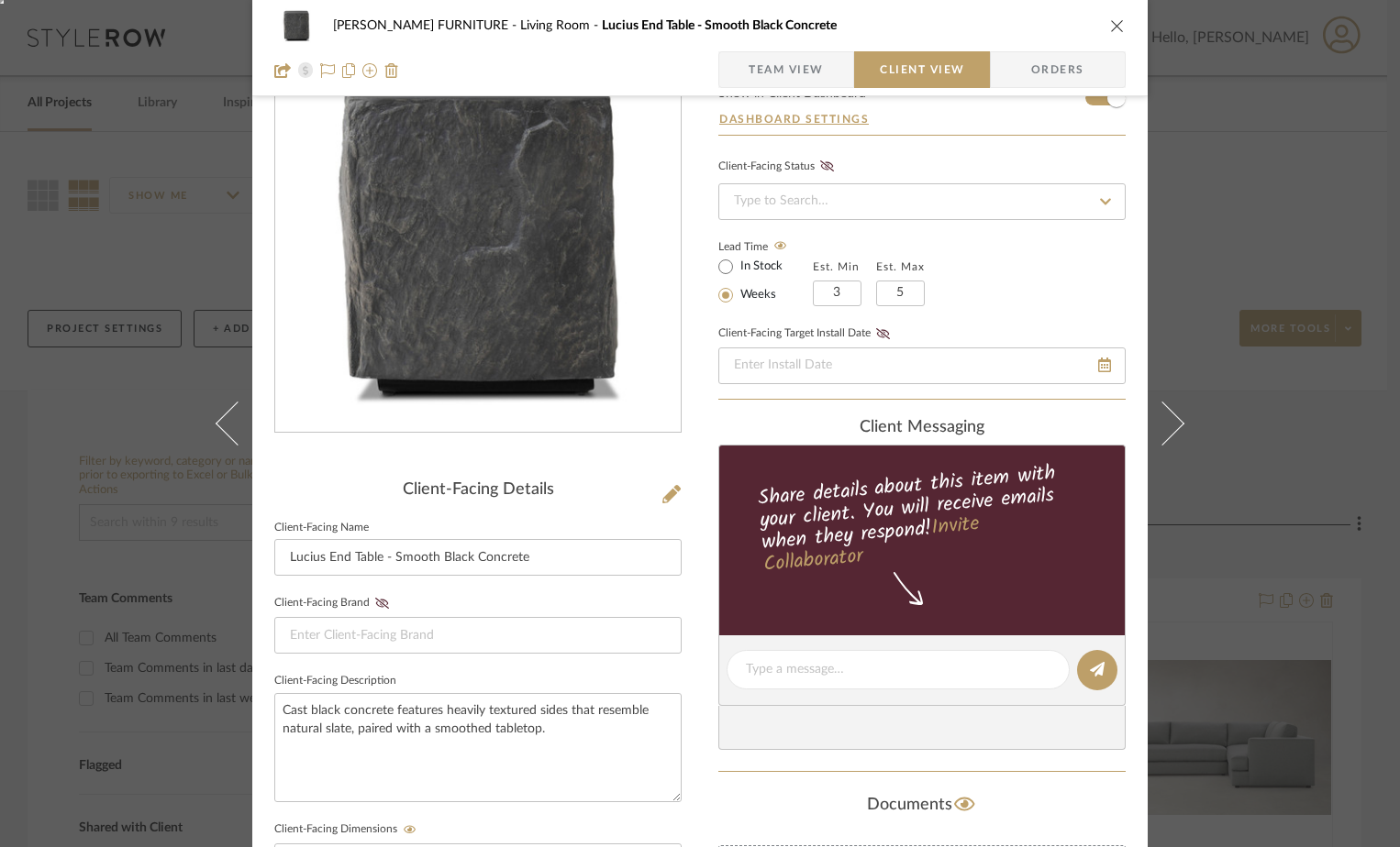
scroll to position [0, 0]
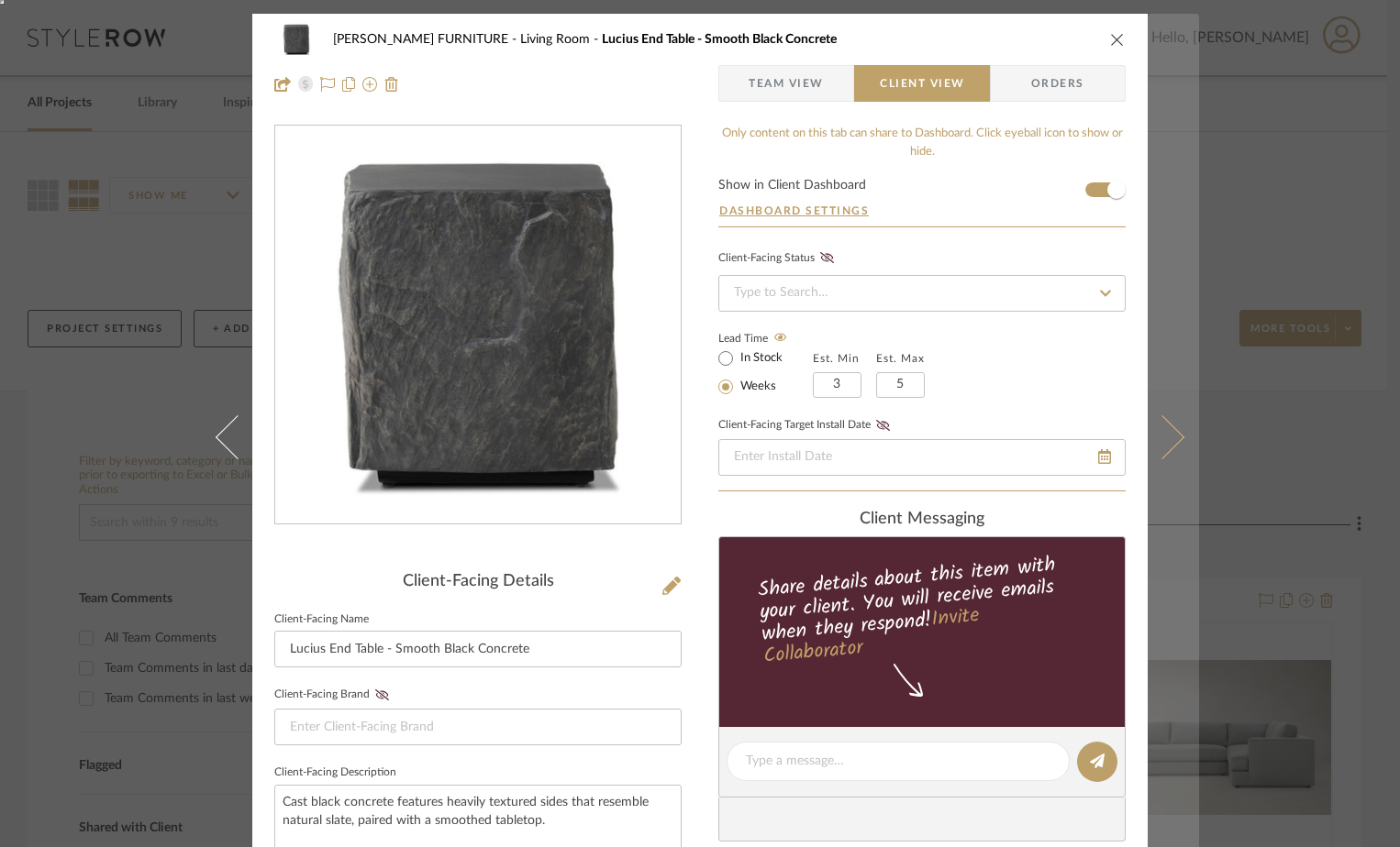
click at [1157, 436] on icon at bounding box center [1162, 437] width 44 height 44
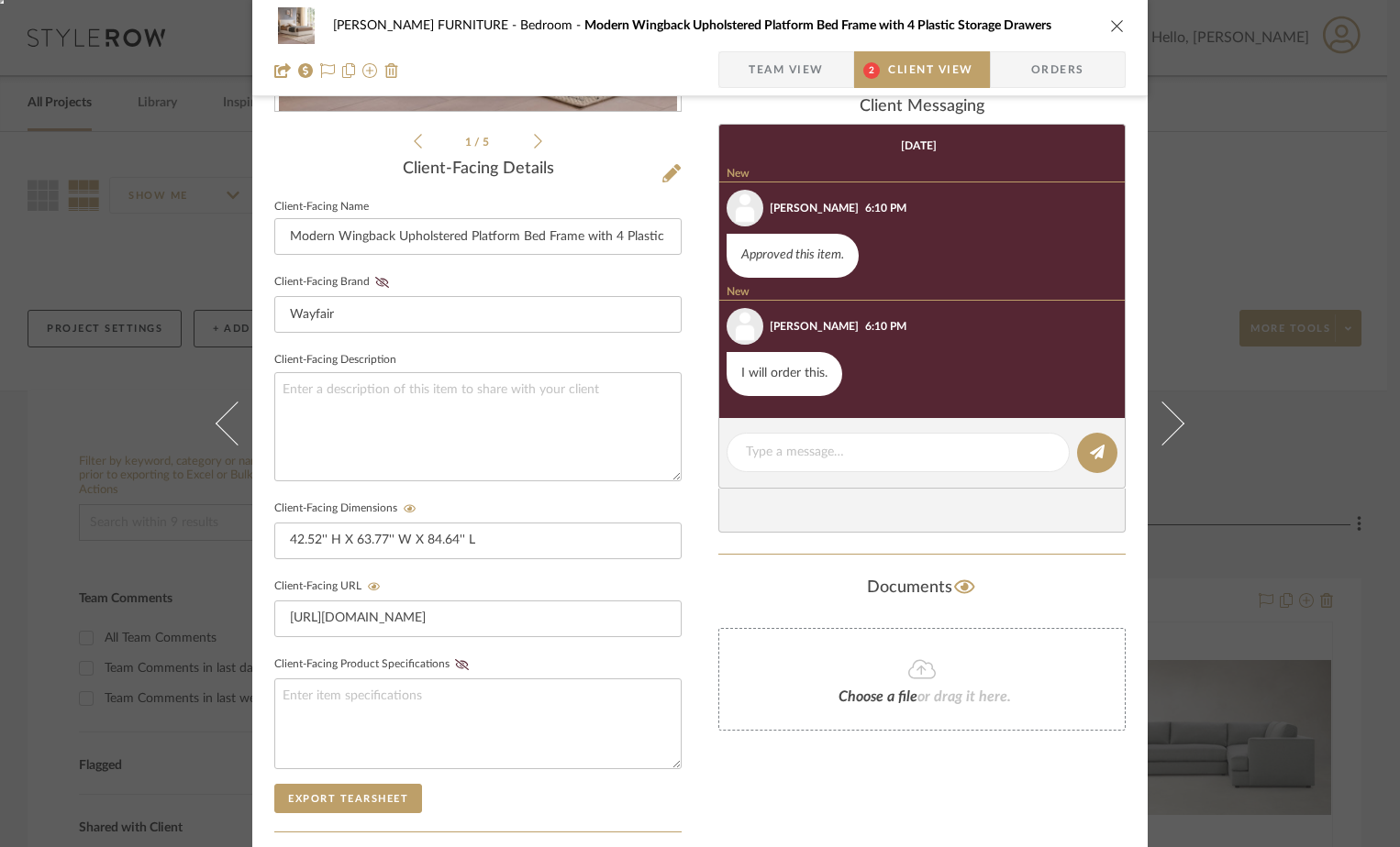
scroll to position [550, 0]
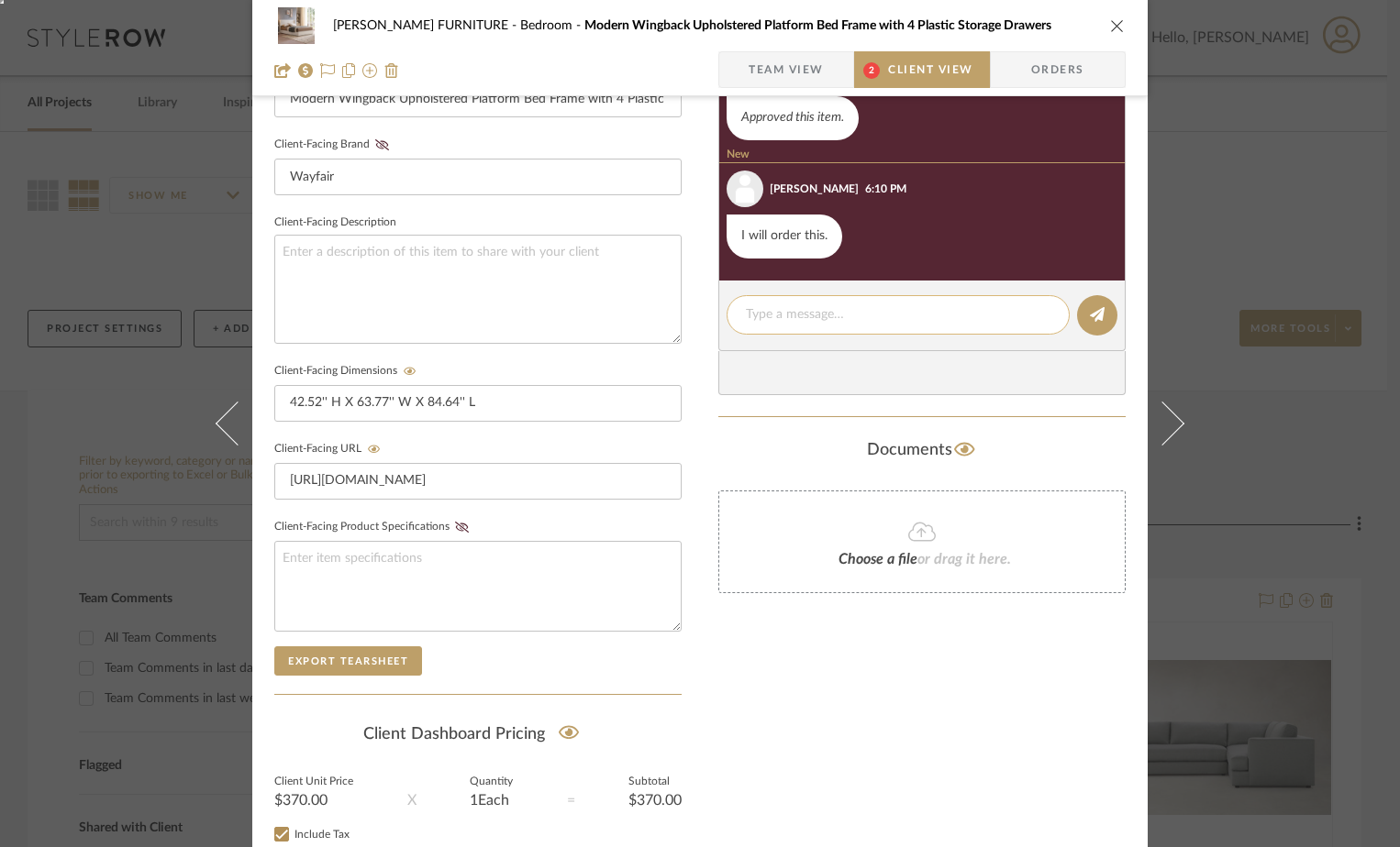
click at [887, 315] on textarea at bounding box center [897, 315] width 304 height 20
type textarea "Sounds good!"
click at [1088, 334] on button at bounding box center [1097, 315] width 40 height 40
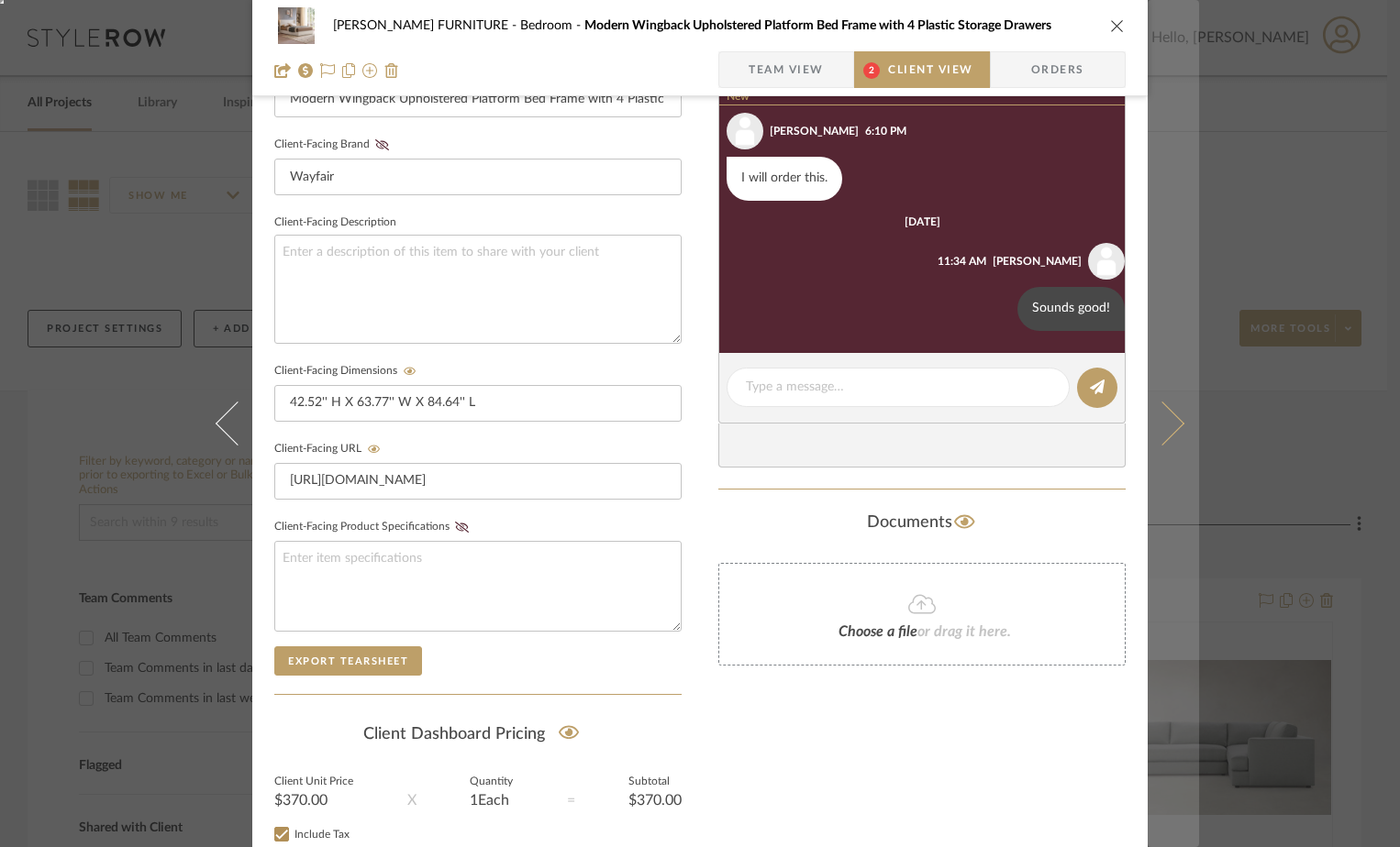
click at [1153, 414] on icon at bounding box center [1162, 424] width 44 height 44
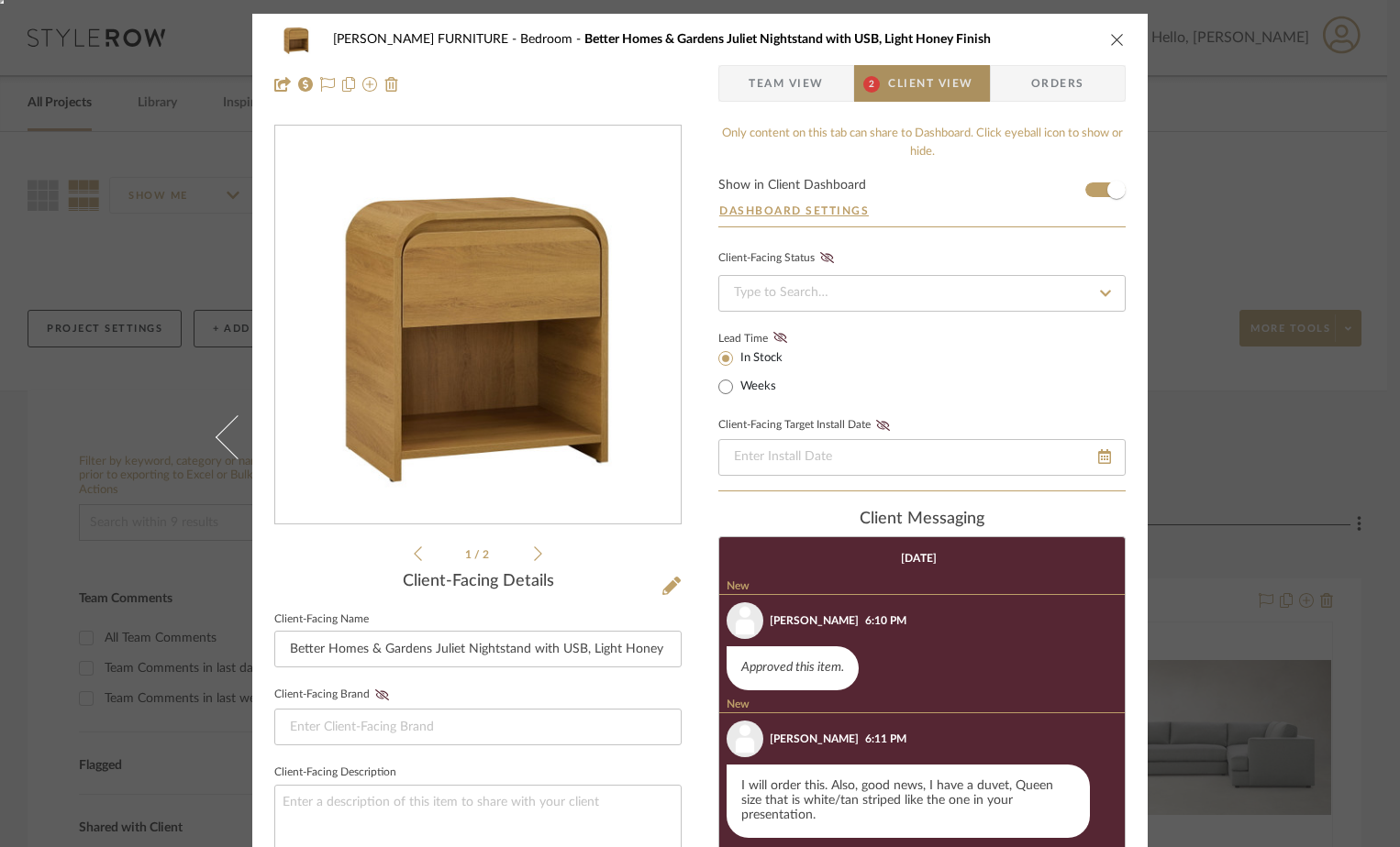
click at [932, 99] on span "Client View" at bounding box center [930, 83] width 85 height 36
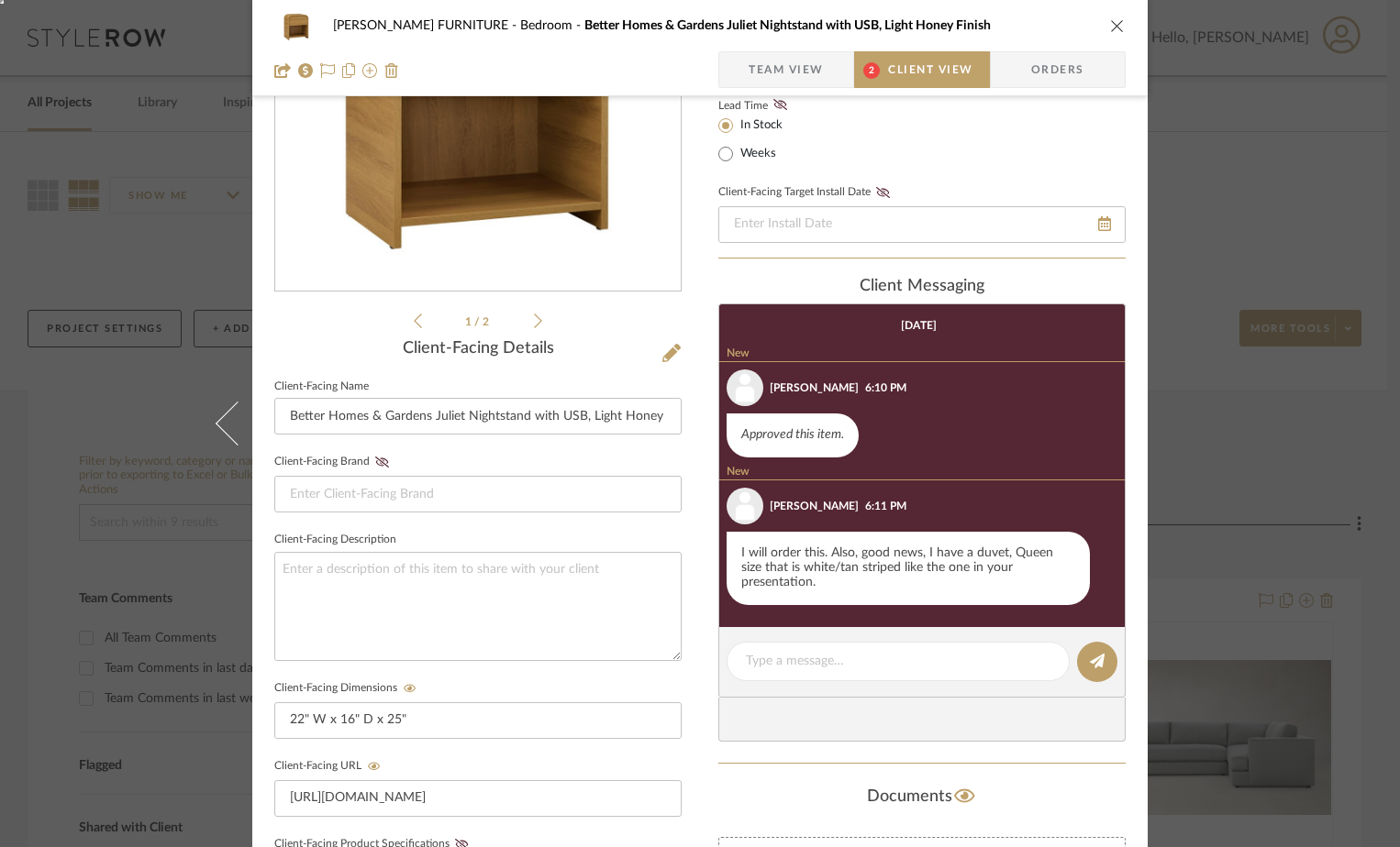
scroll to position [276, 0]
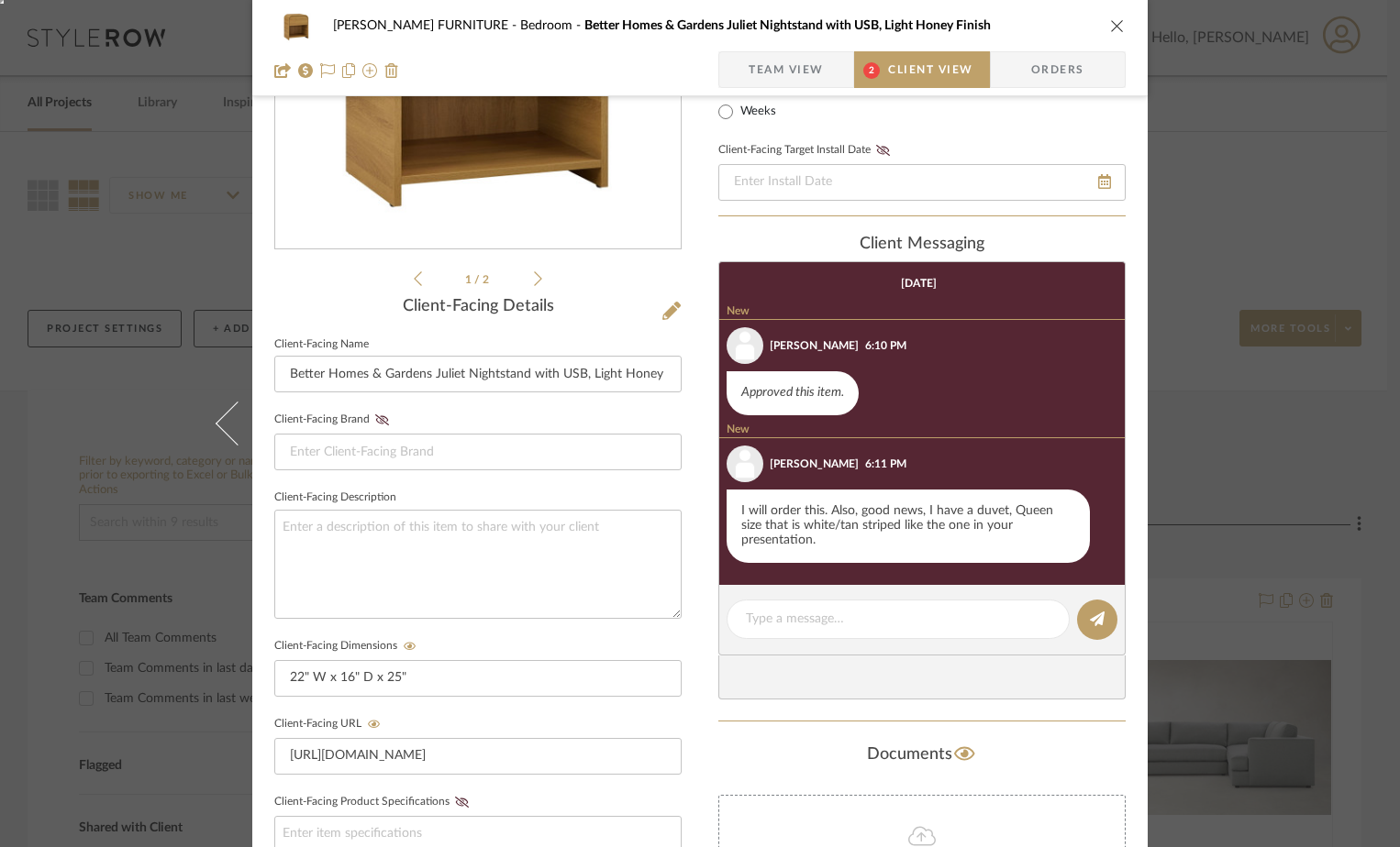
click at [850, 594] on editor-of-message at bounding box center [922, 621] width 407 height 71
click at [826, 625] on textarea at bounding box center [897, 619] width 304 height 20
type textarea "Sounds good!"
click at [1069, 611] on editor-of-message "Sounds good!" at bounding box center [922, 621] width 407 height 71
click at [1090, 624] on icon at bounding box center [1097, 619] width 15 height 15
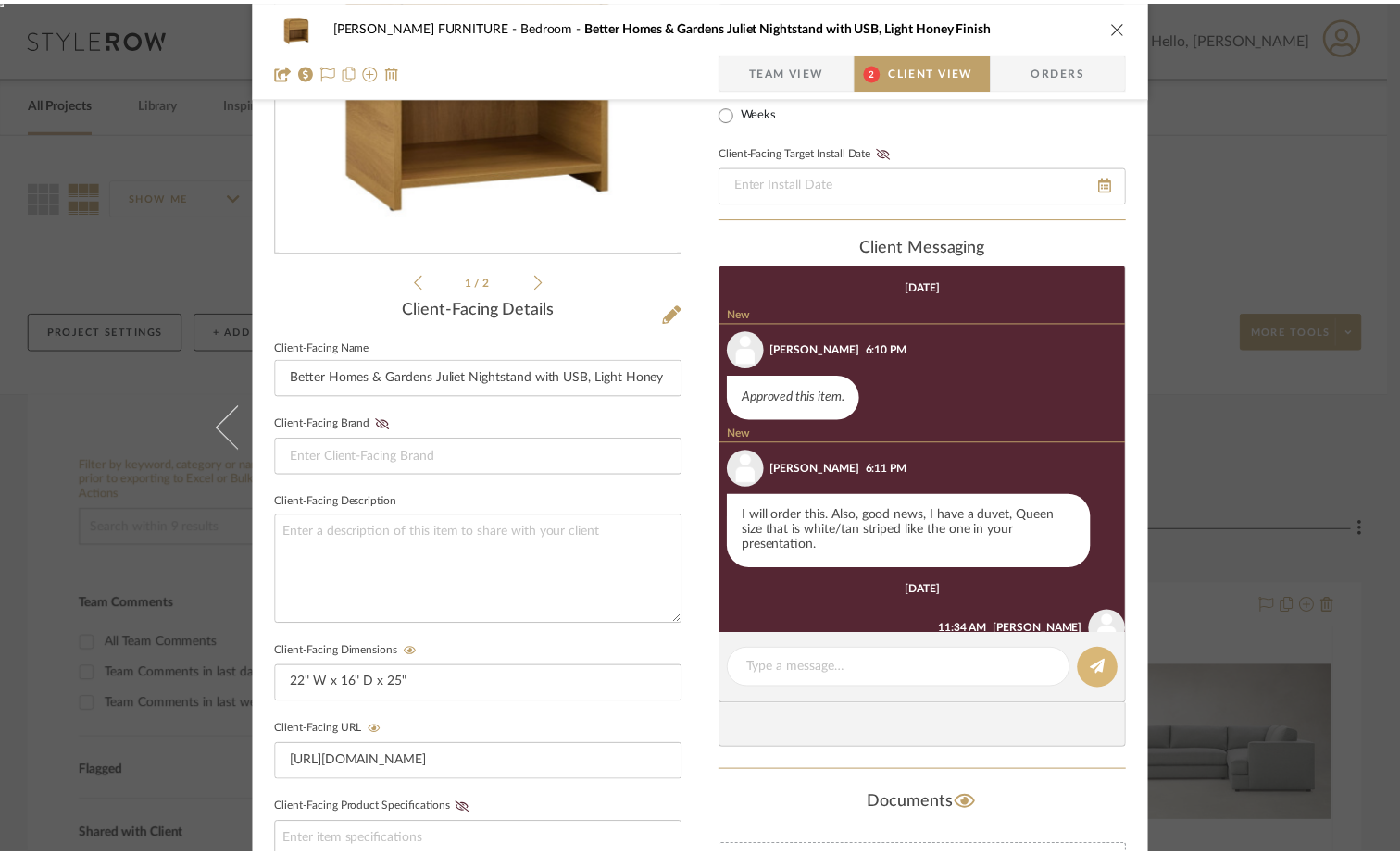
scroll to position [88, 0]
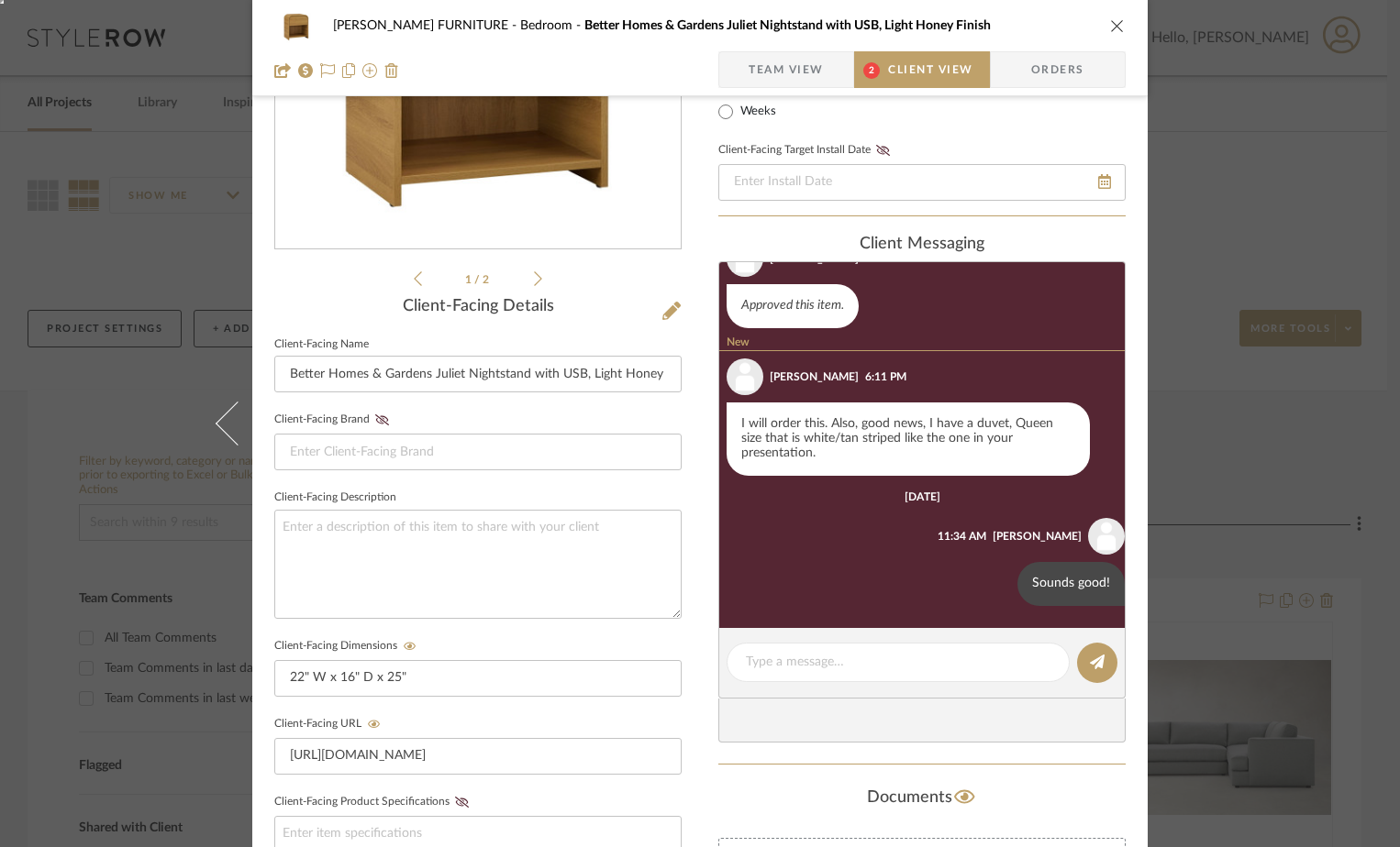
click at [1110, 19] on icon "close" at bounding box center [1117, 26] width 15 height 15
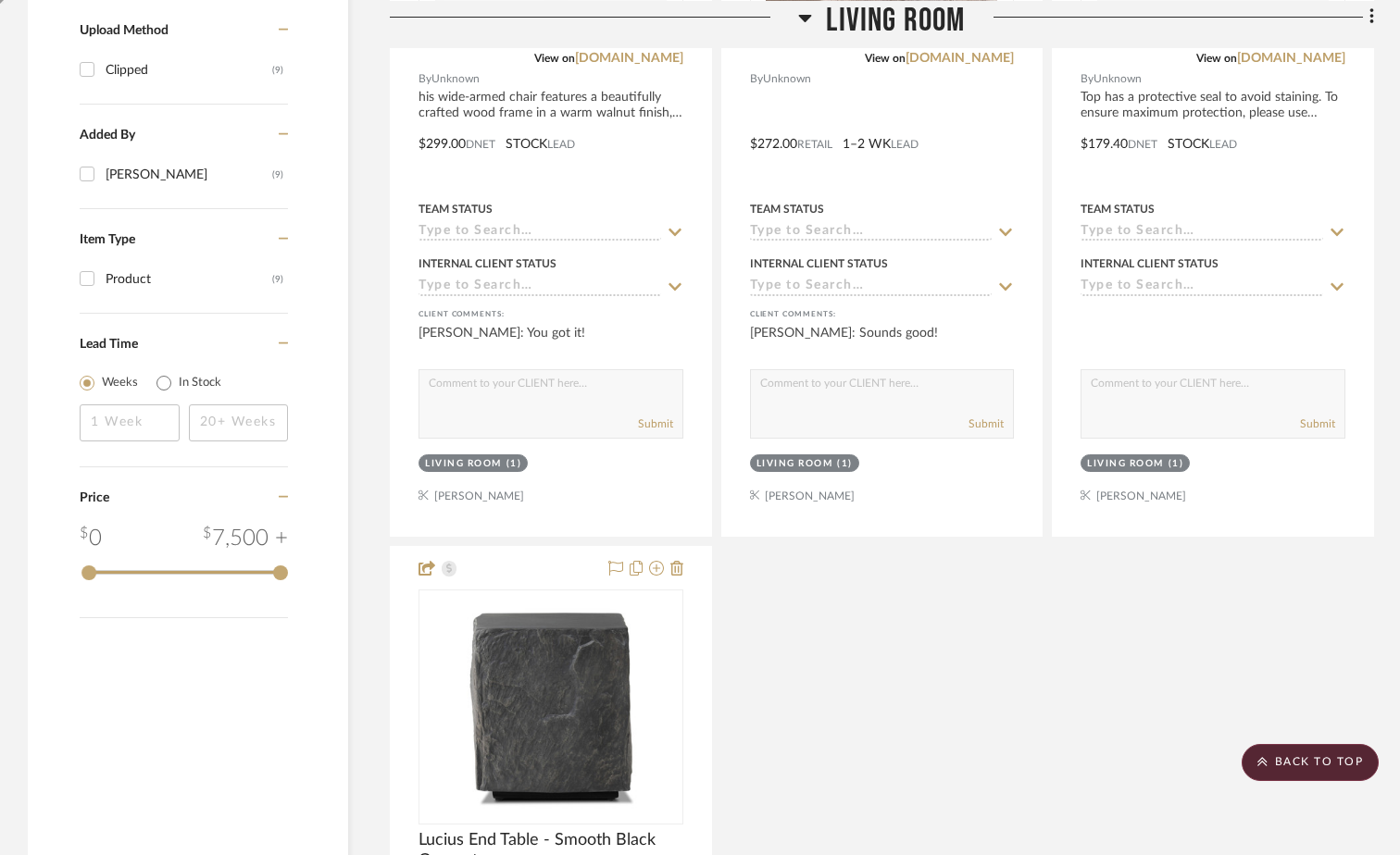
scroll to position [1685, 0]
